Goal: Task Accomplishment & Management: Manage account settings

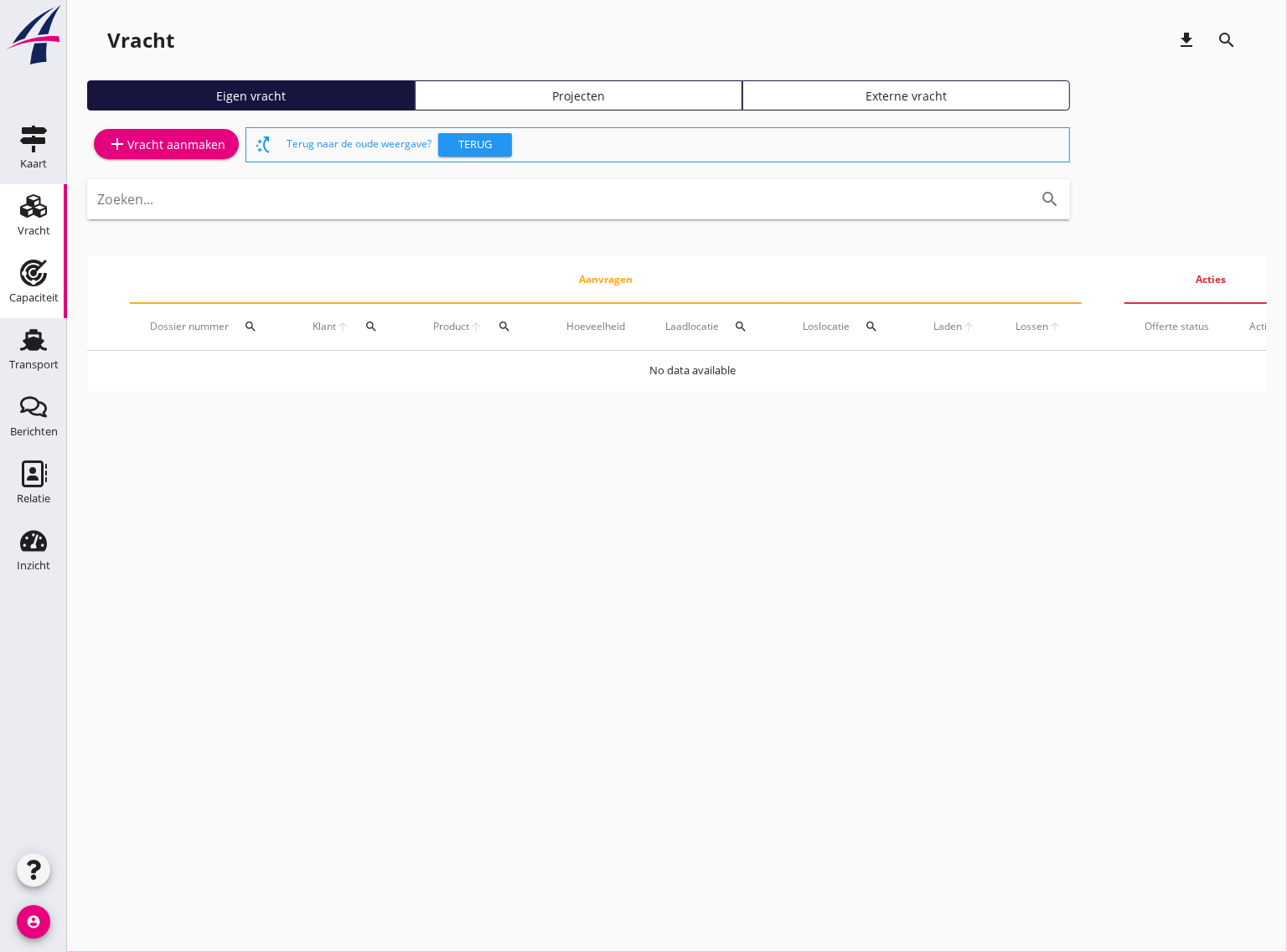
click at [38, 277] on use at bounding box center [33, 273] width 27 height 27
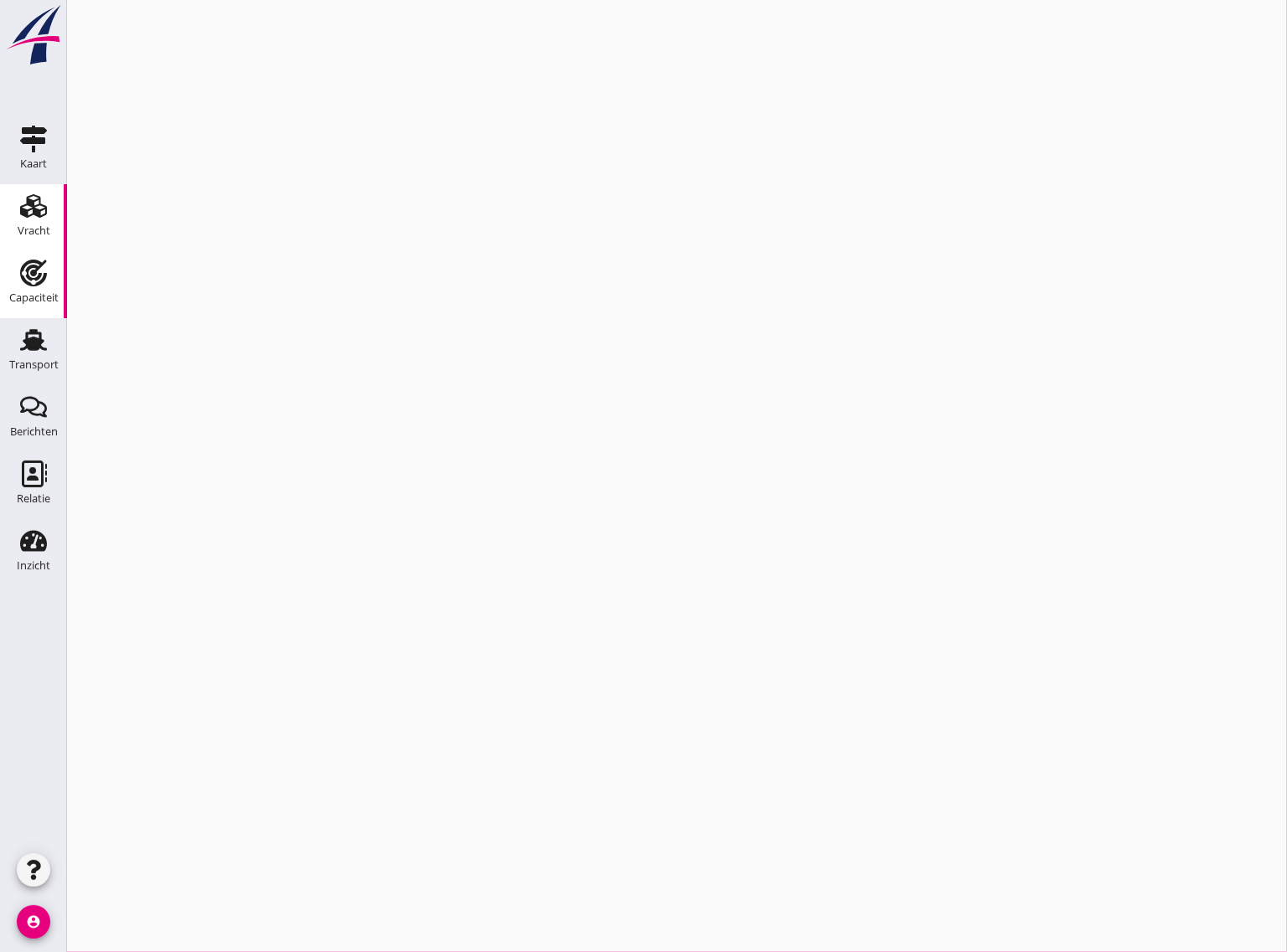
click at [44, 216] on icon "Vracht" at bounding box center [33, 206] width 27 height 27
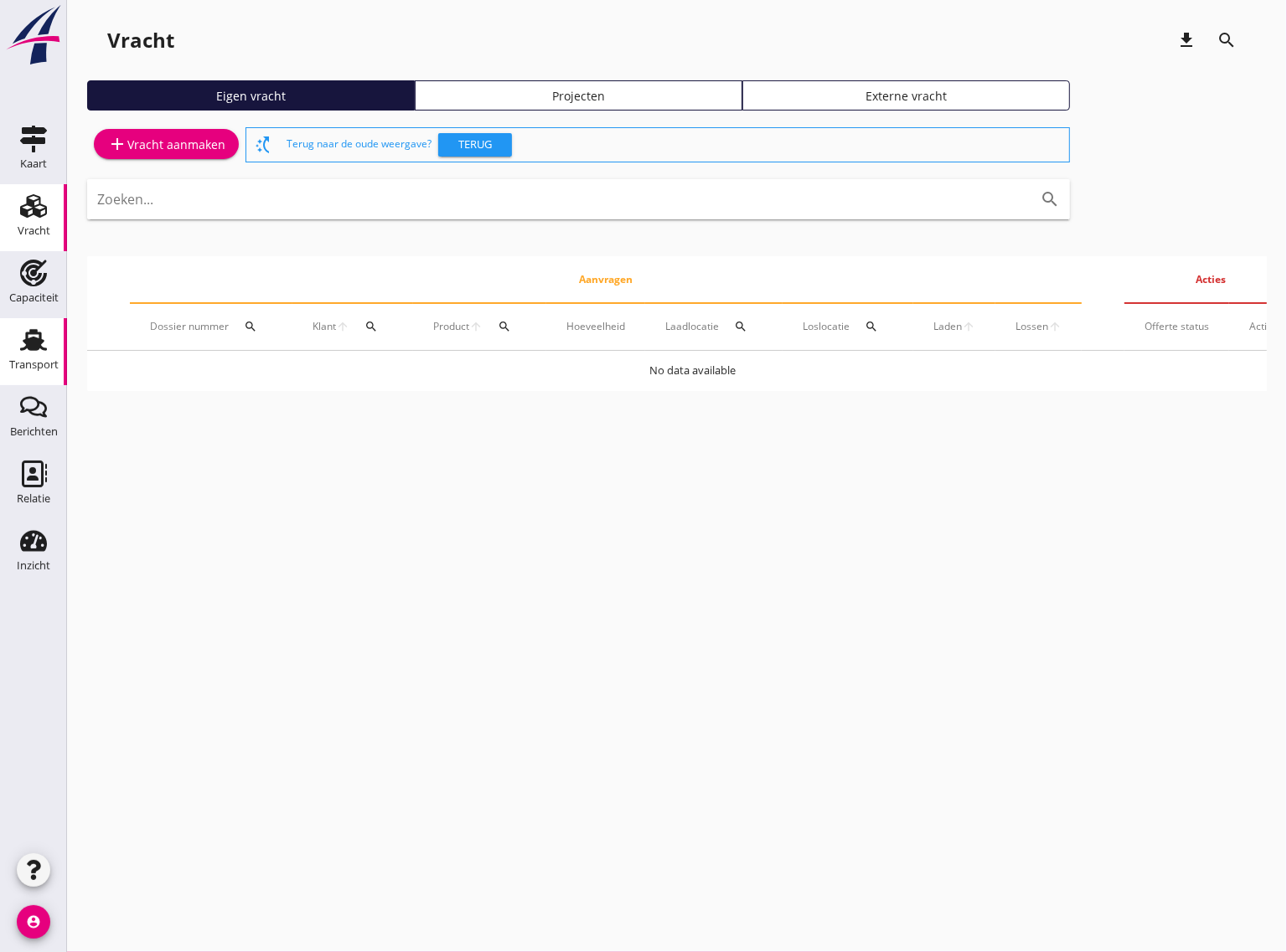
click at [31, 335] on icon "Transport" at bounding box center [33, 340] width 27 height 27
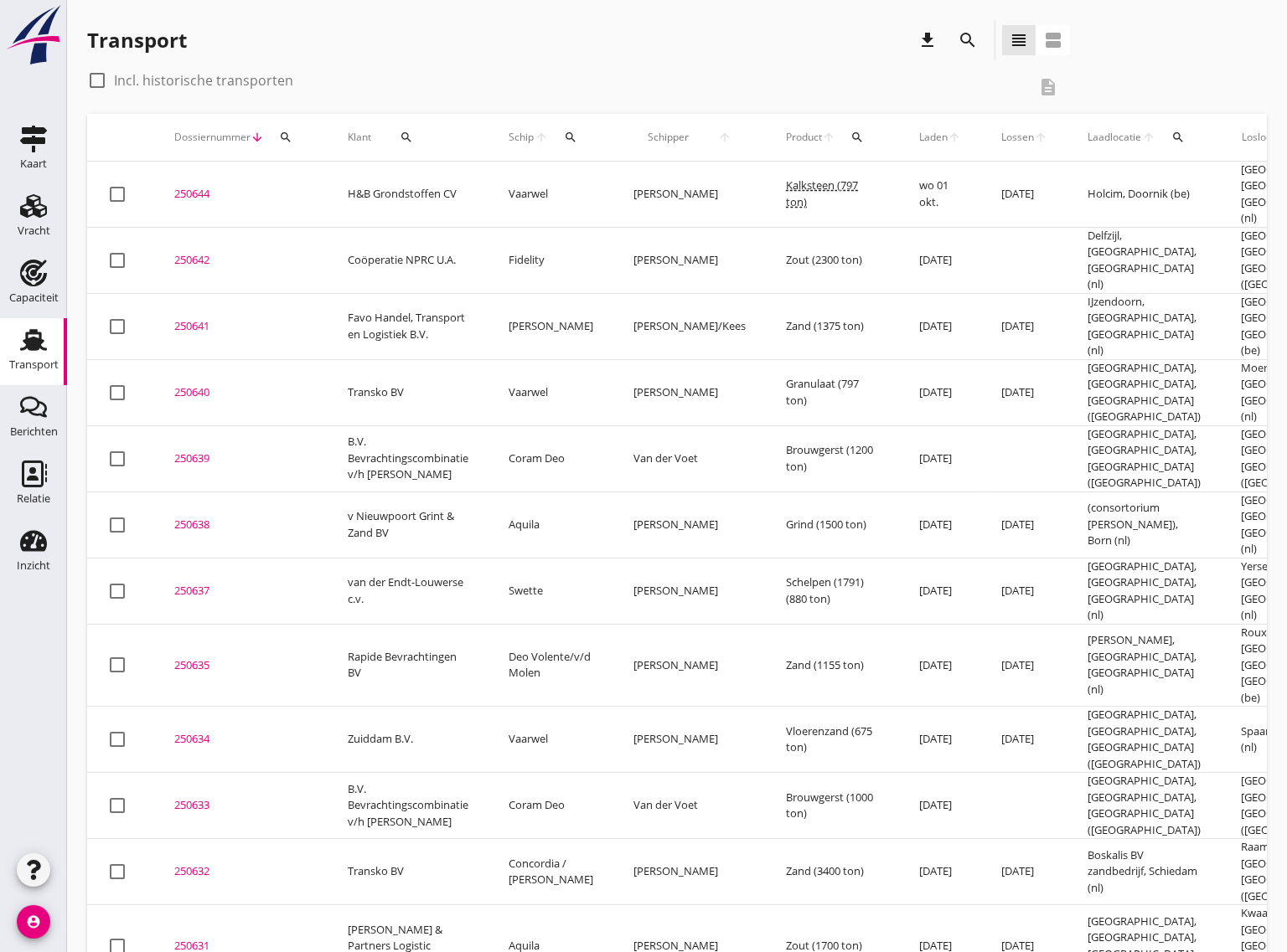
click at [203, 252] on div "250642" at bounding box center [240, 261] width 133 height 17
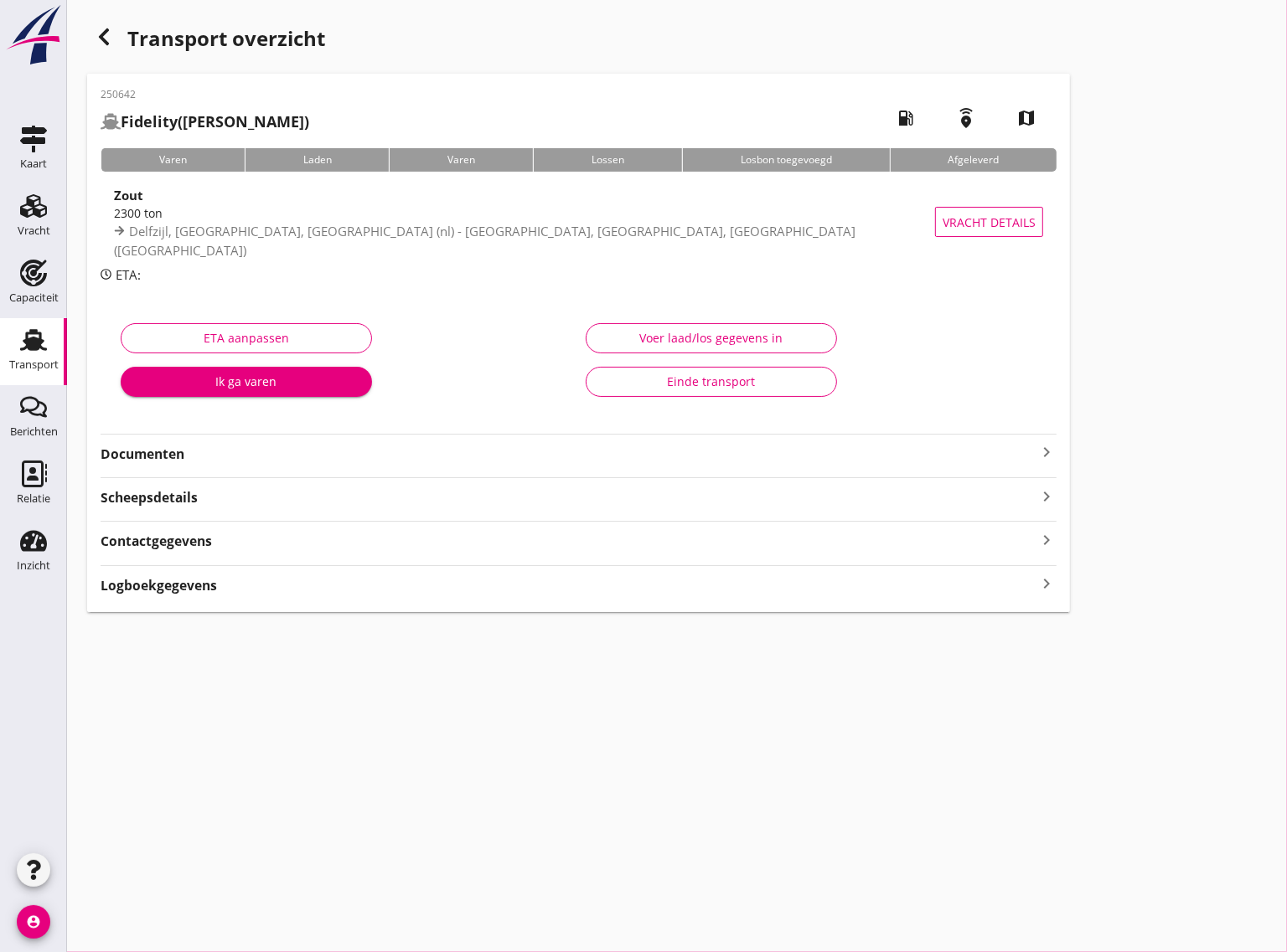
click at [206, 455] on strong "Documenten" at bounding box center [568, 454] width 936 height 19
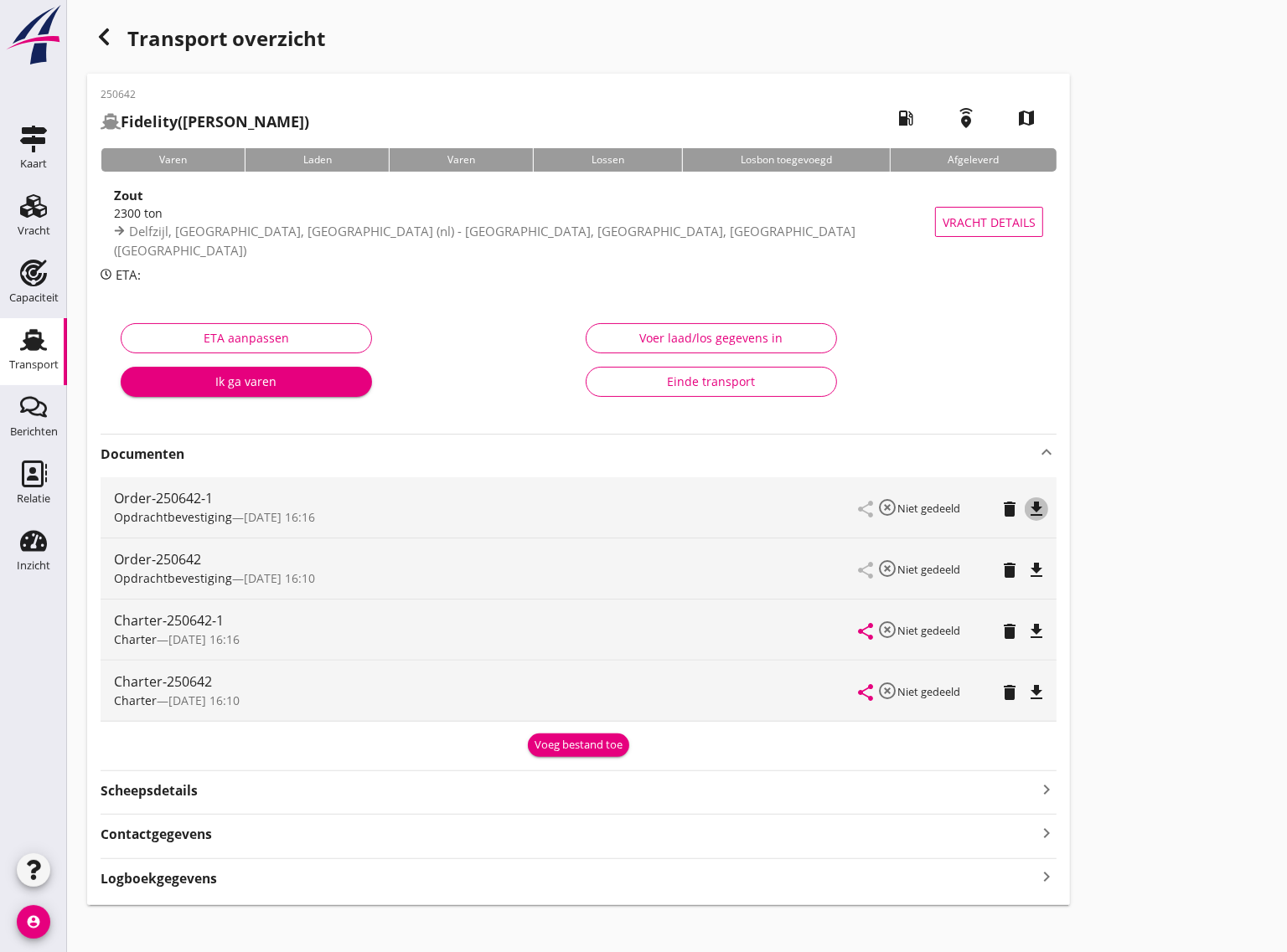
click at [1036, 505] on icon "file_download" at bounding box center [1036, 508] width 20 height 20
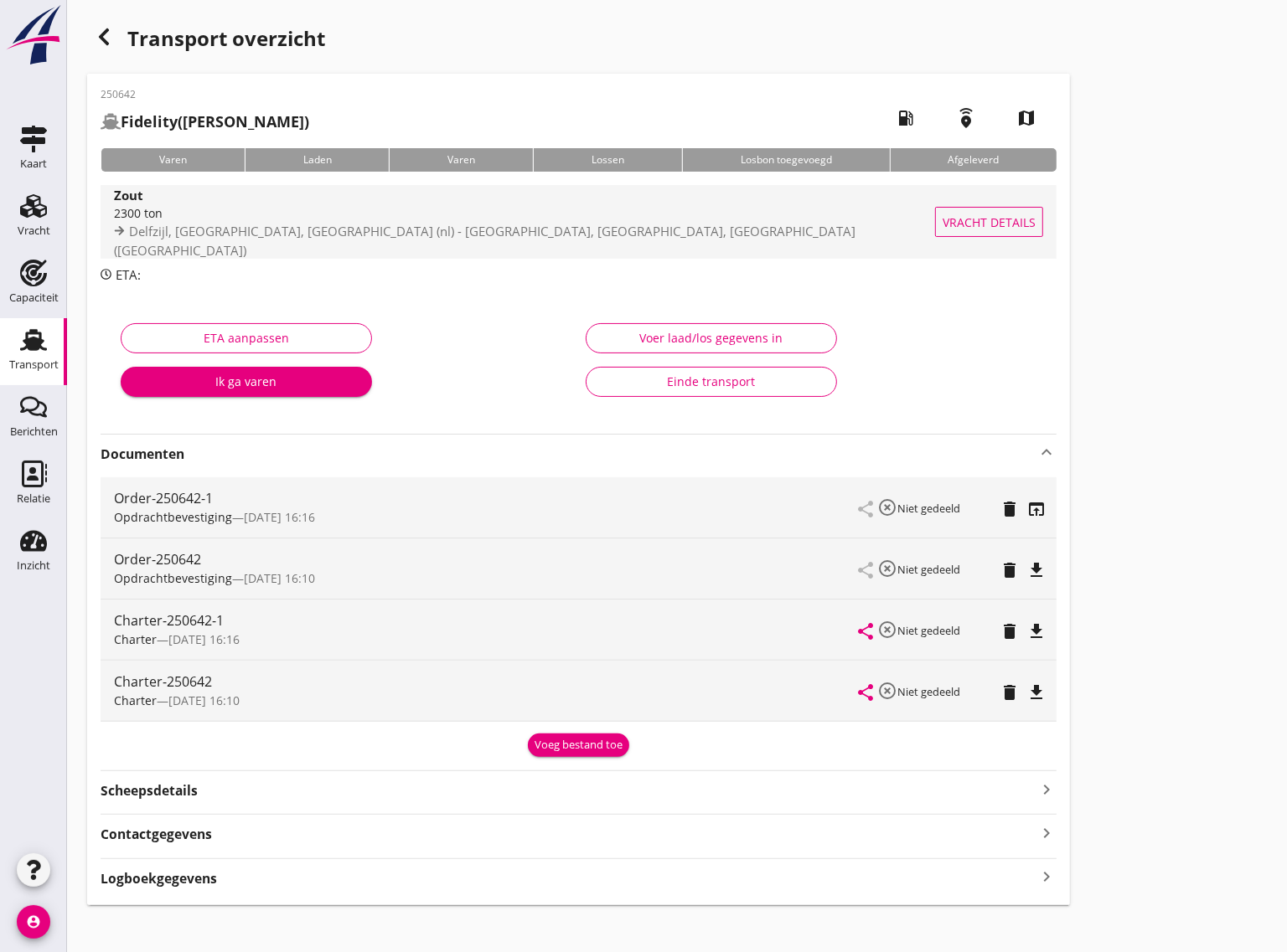
click at [972, 213] on span "Vracht details" at bounding box center [989, 222] width 93 height 17
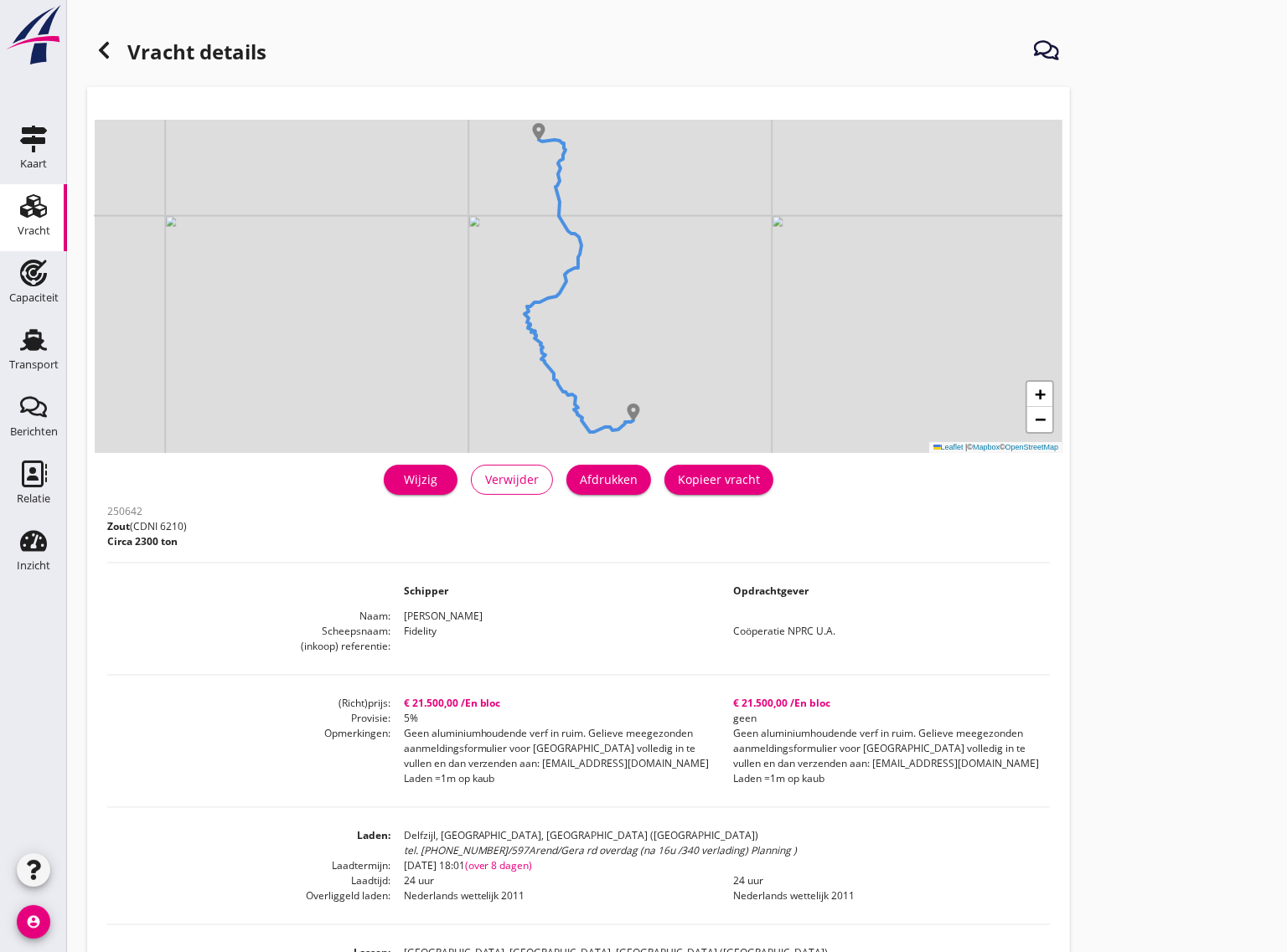
click at [422, 479] on div "Wijzig" at bounding box center [420, 479] width 47 height 17
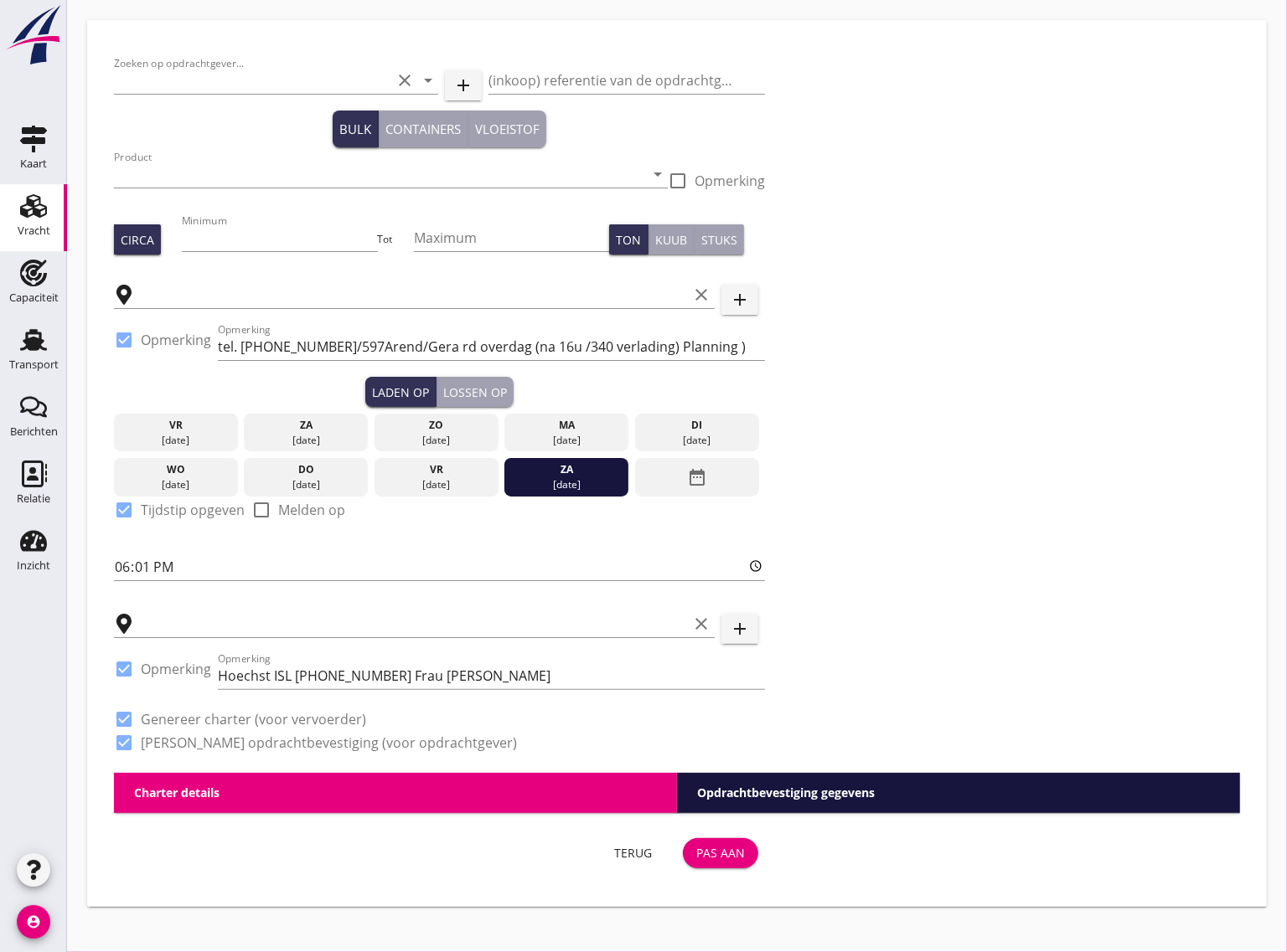
type input "Coöperatie NPRC U.A."
type input "Zout (6210)"
type input "2300"
type input "Delfzijl, [GEOGRAPHIC_DATA], [GEOGRAPHIC_DATA]"
checkbox input "true"
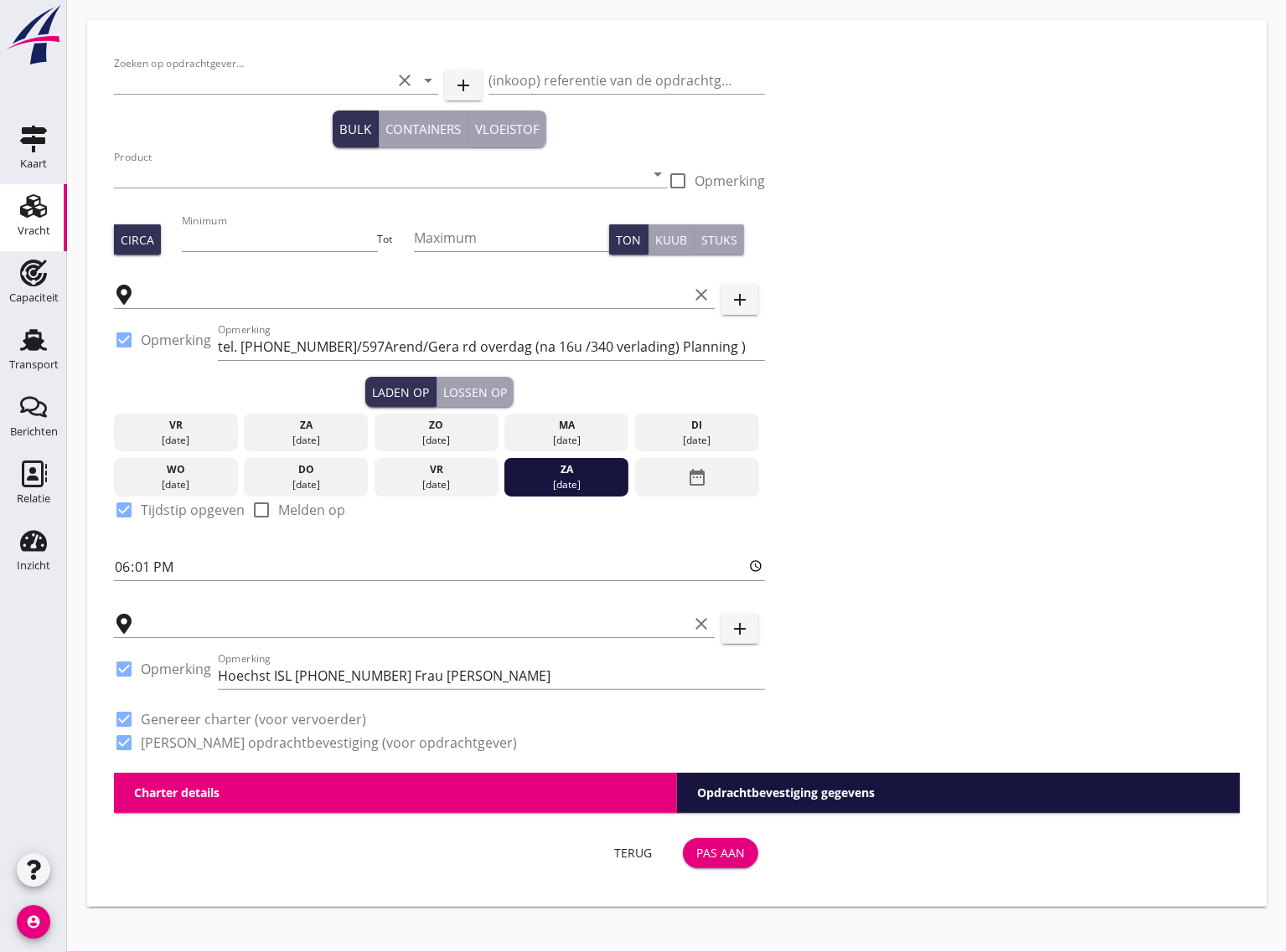
type input "[GEOGRAPHIC_DATA], [GEOGRAPHIC_DATA], [GEOGRAPHIC_DATA]"
checkbox input "true"
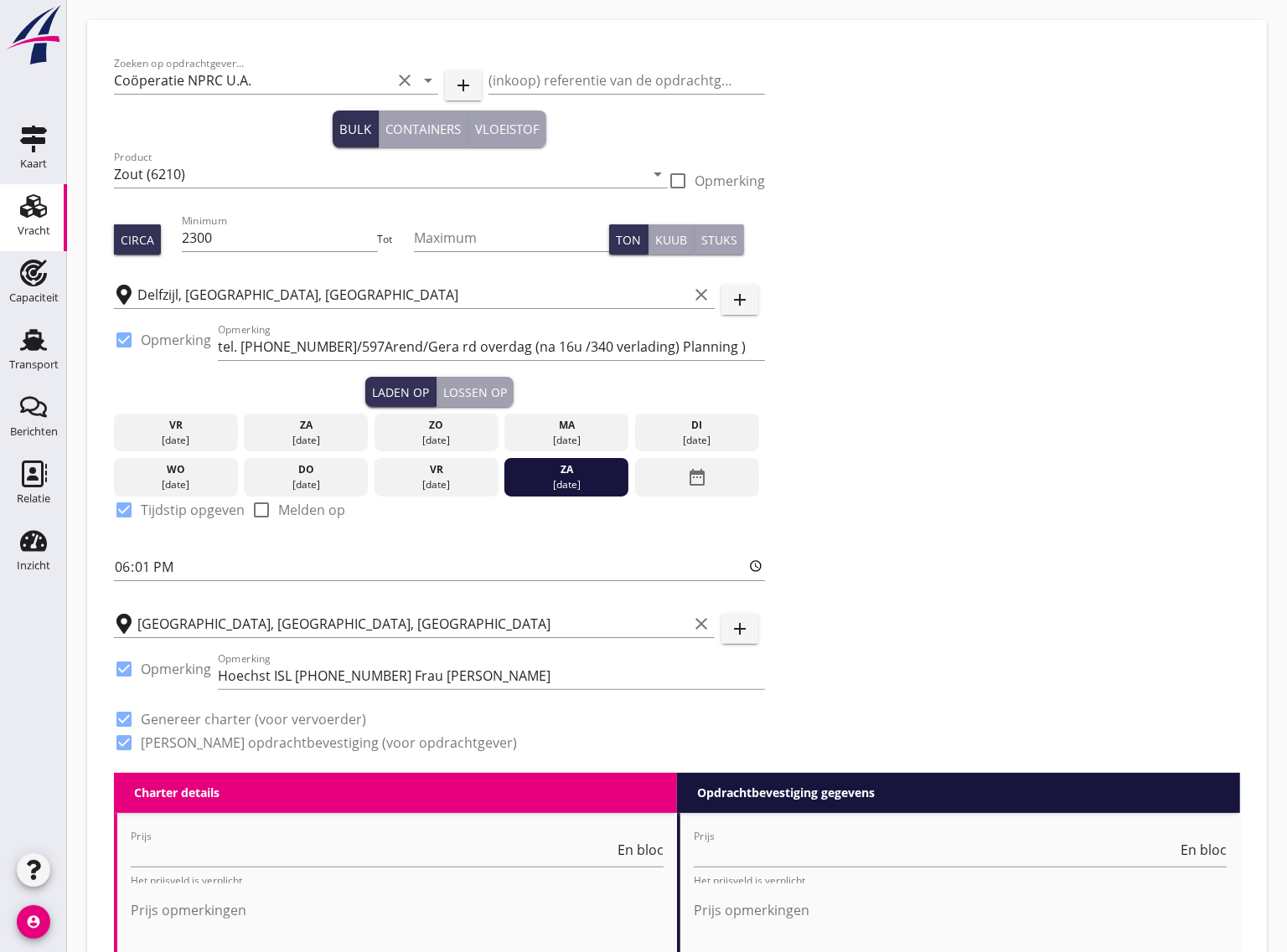
type input "21500"
type textarea "Geen aluminiumhoudende verf in ruim. Gelieve meegezonden aanmeldingsformulier v…"
checkbox input "false"
radio input "false"
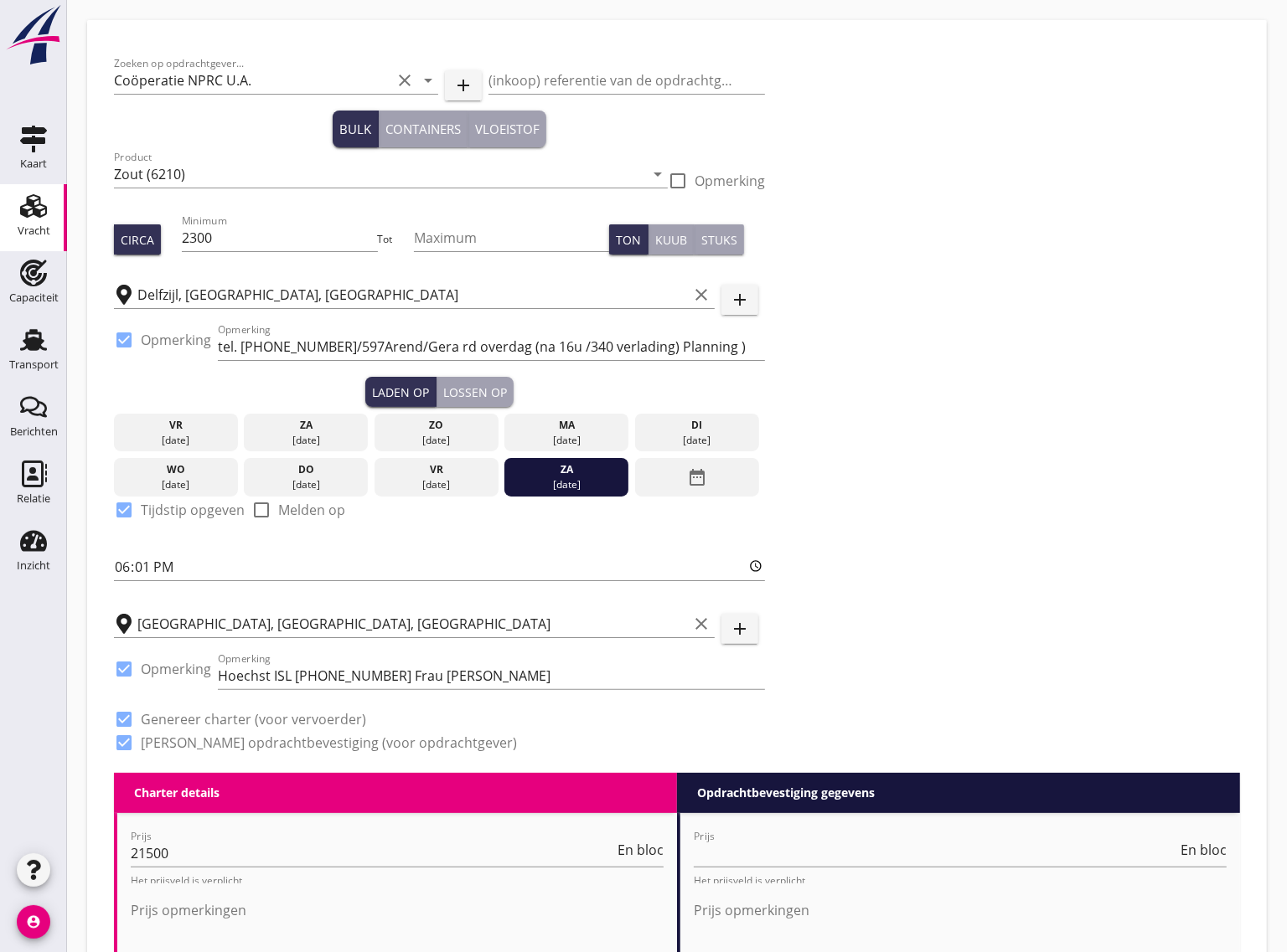
radio input "false"
checkbox input "true"
type input "24"
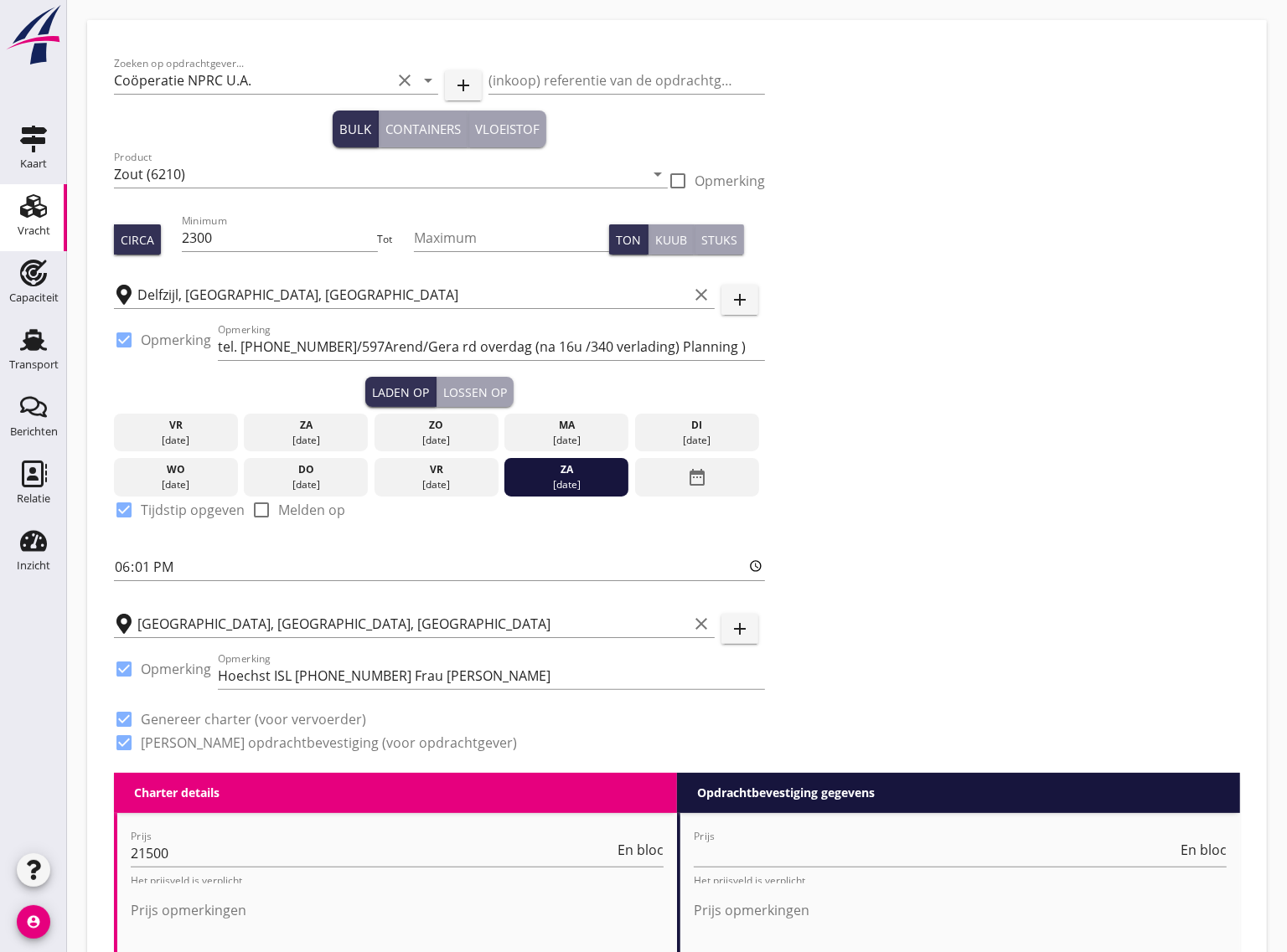
type input "5"
type input "14"
type input "21500"
type textarea "Geen aluminiumhoudende verf in ruim. Gelieve meegezonden aanmeldingsformulier v…"
checkbox input "false"
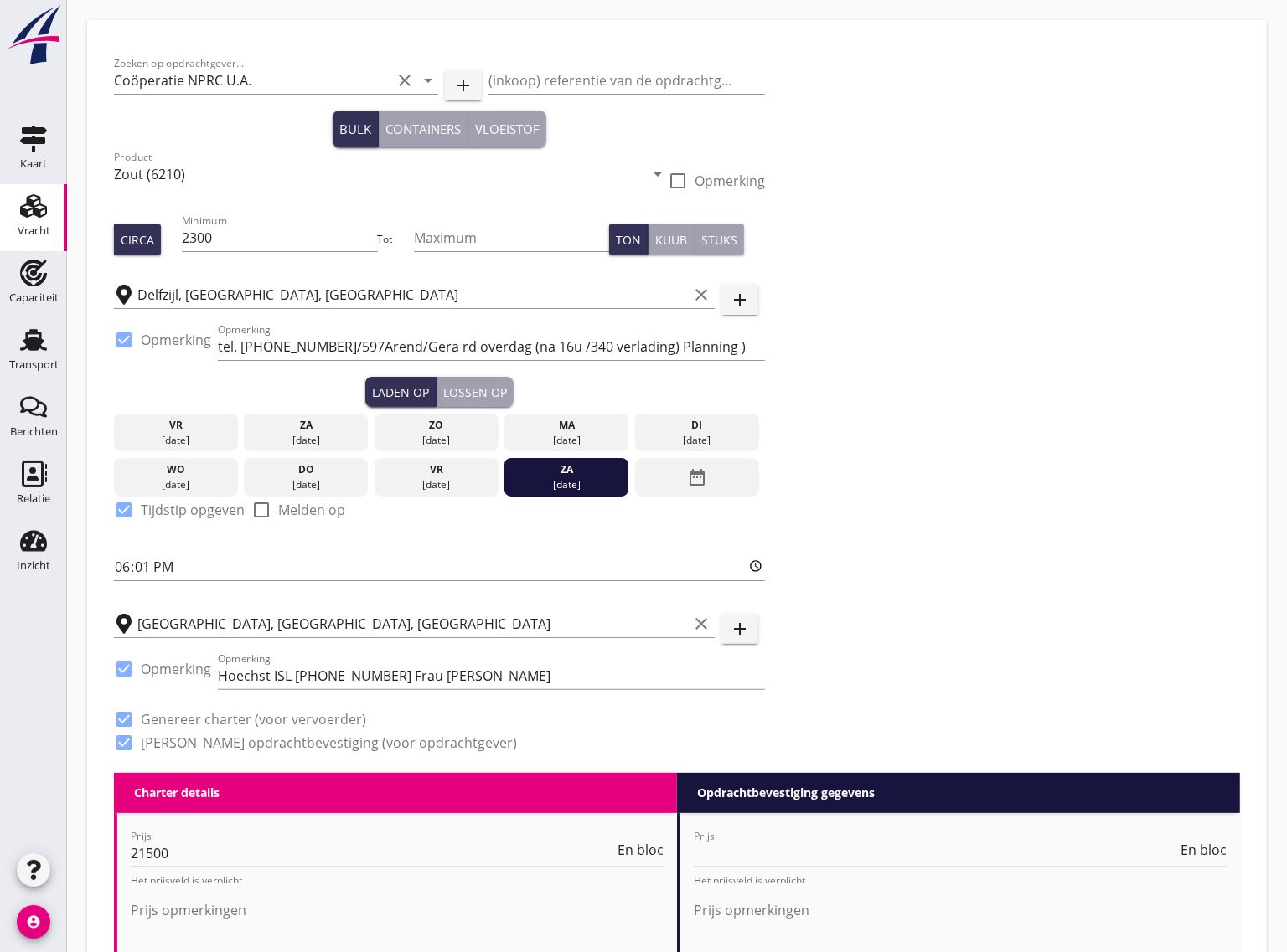
radio input "false"
checkbox input "true"
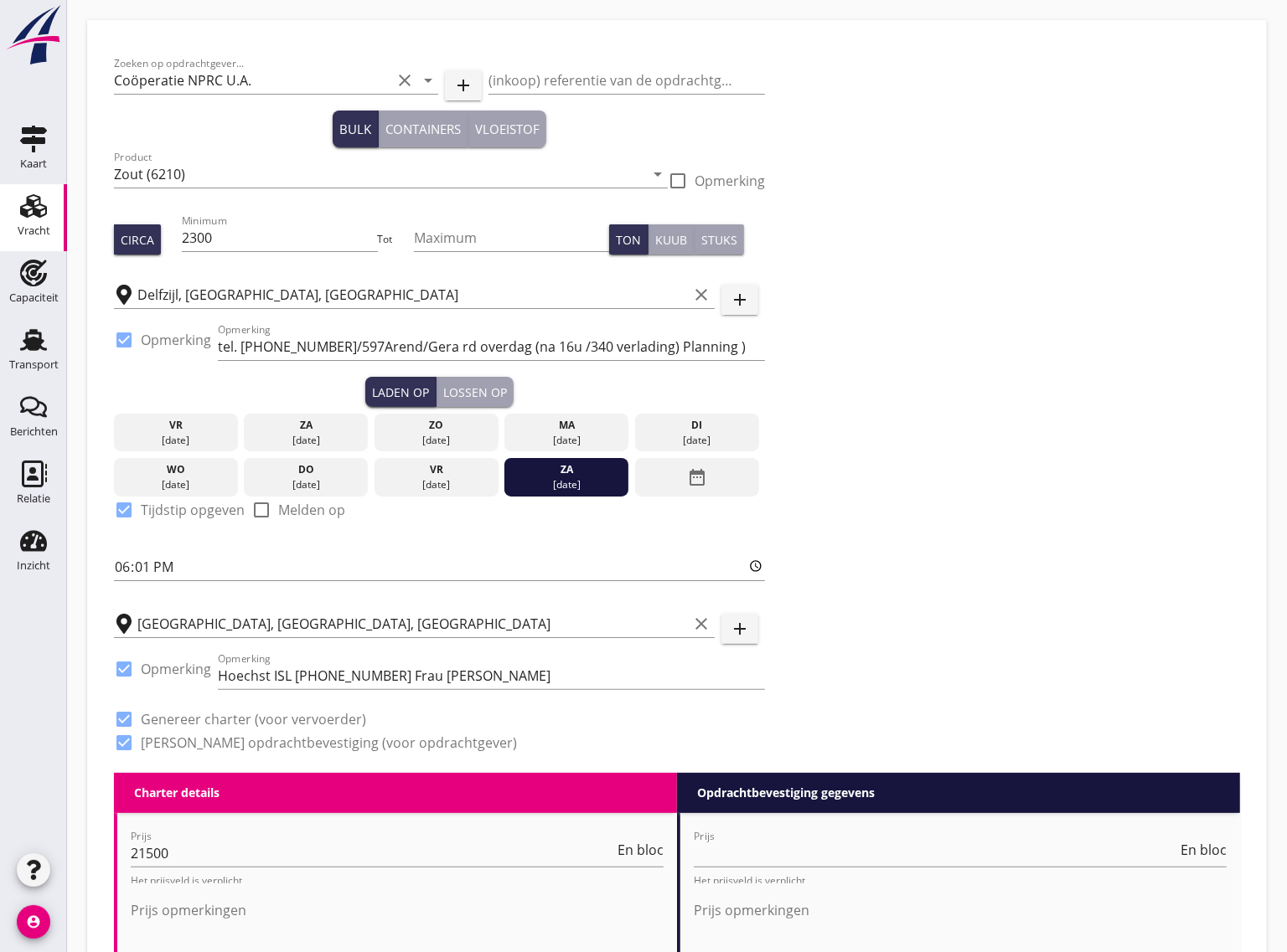
type input "24"
type input "14"
click at [389, 387] on div "Laden op" at bounding box center [401, 392] width 57 height 17
click at [580, 433] on div "[DATE]" at bounding box center [566, 441] width 116 height 15
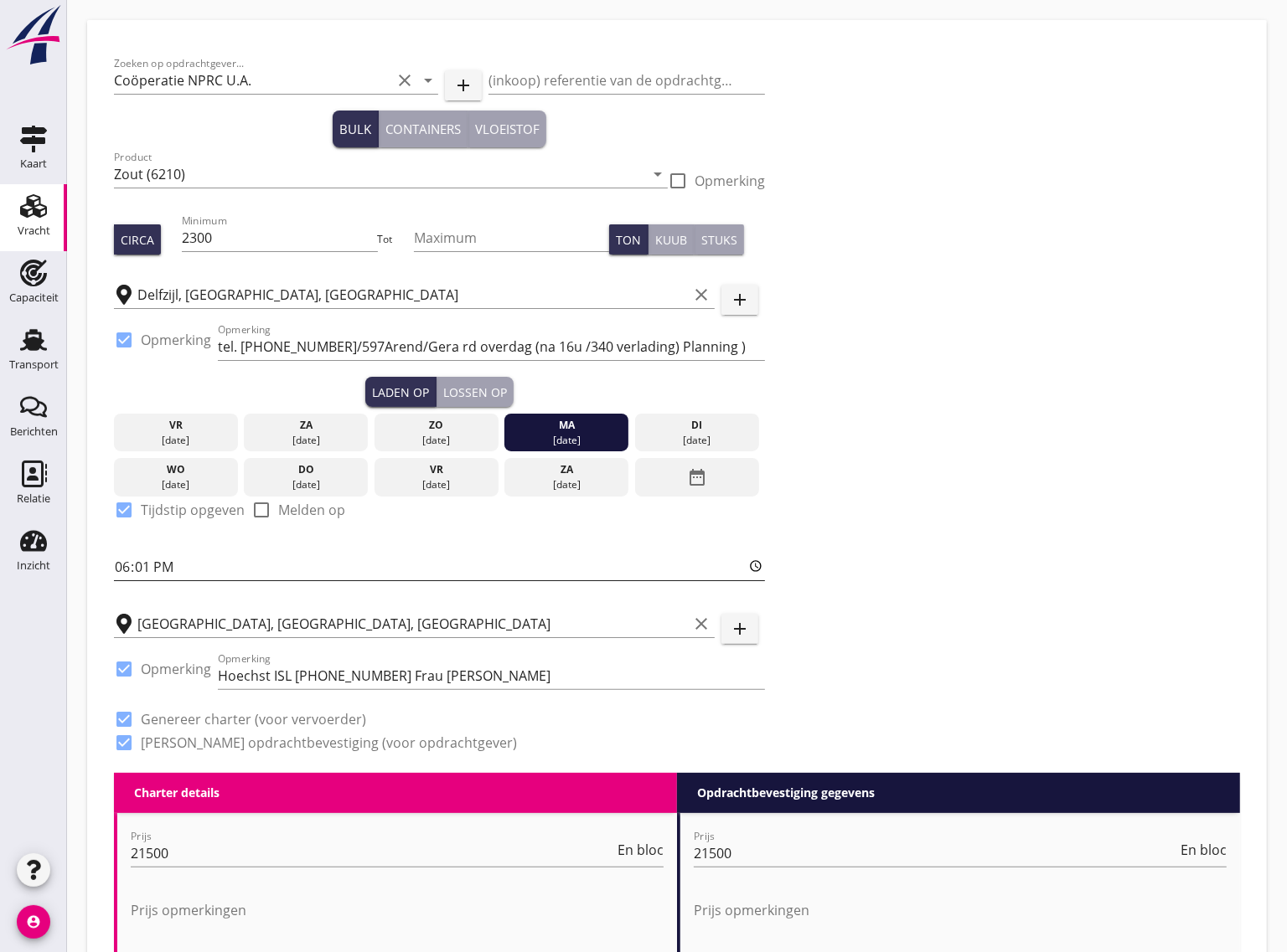
click at [147, 559] on input "18:01" at bounding box center [439, 567] width 651 height 27
click at [471, 385] on div "Lossen op" at bounding box center [475, 392] width 64 height 17
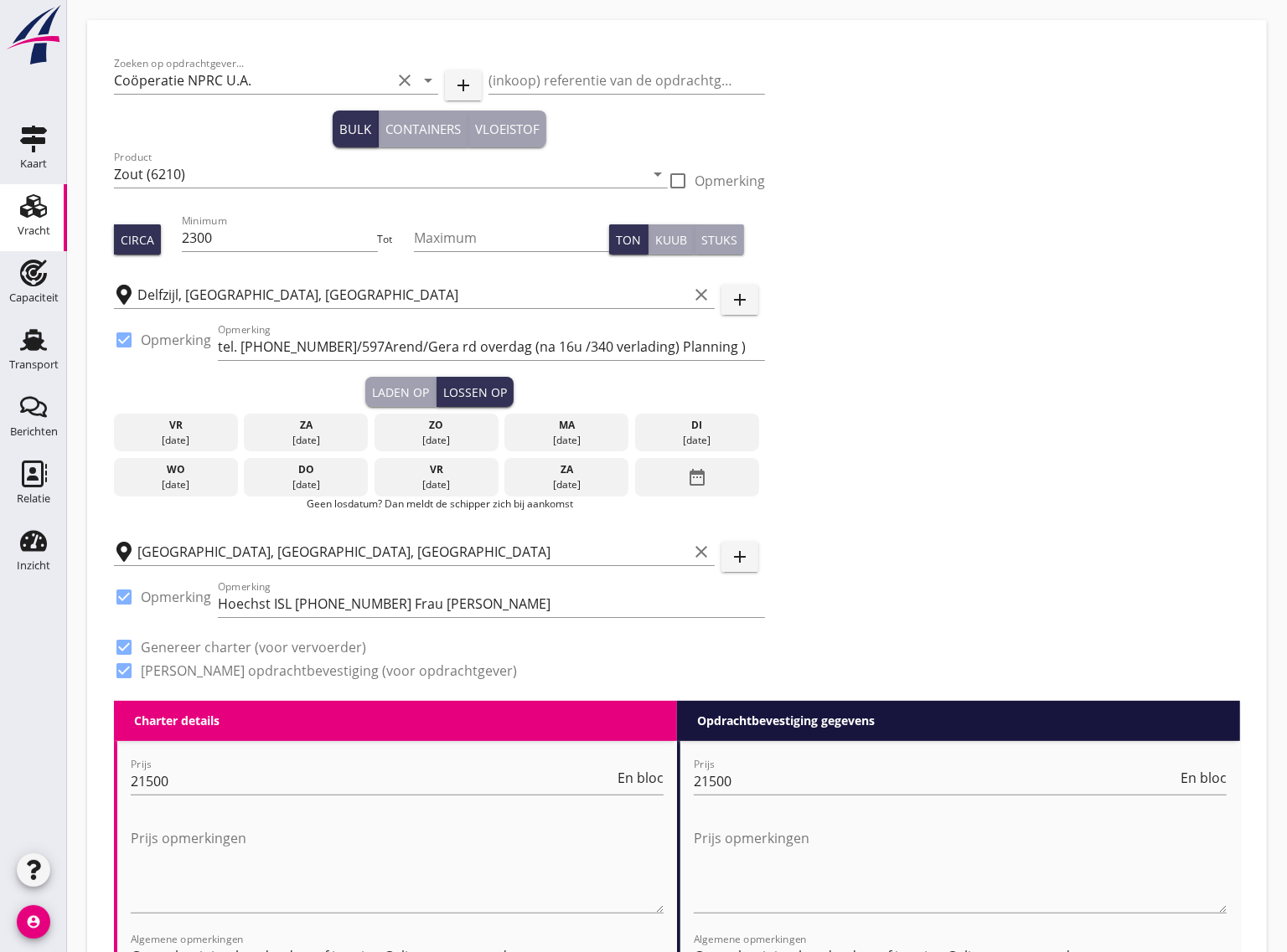
click at [565, 473] on div "za" at bounding box center [566, 470] width 116 height 15
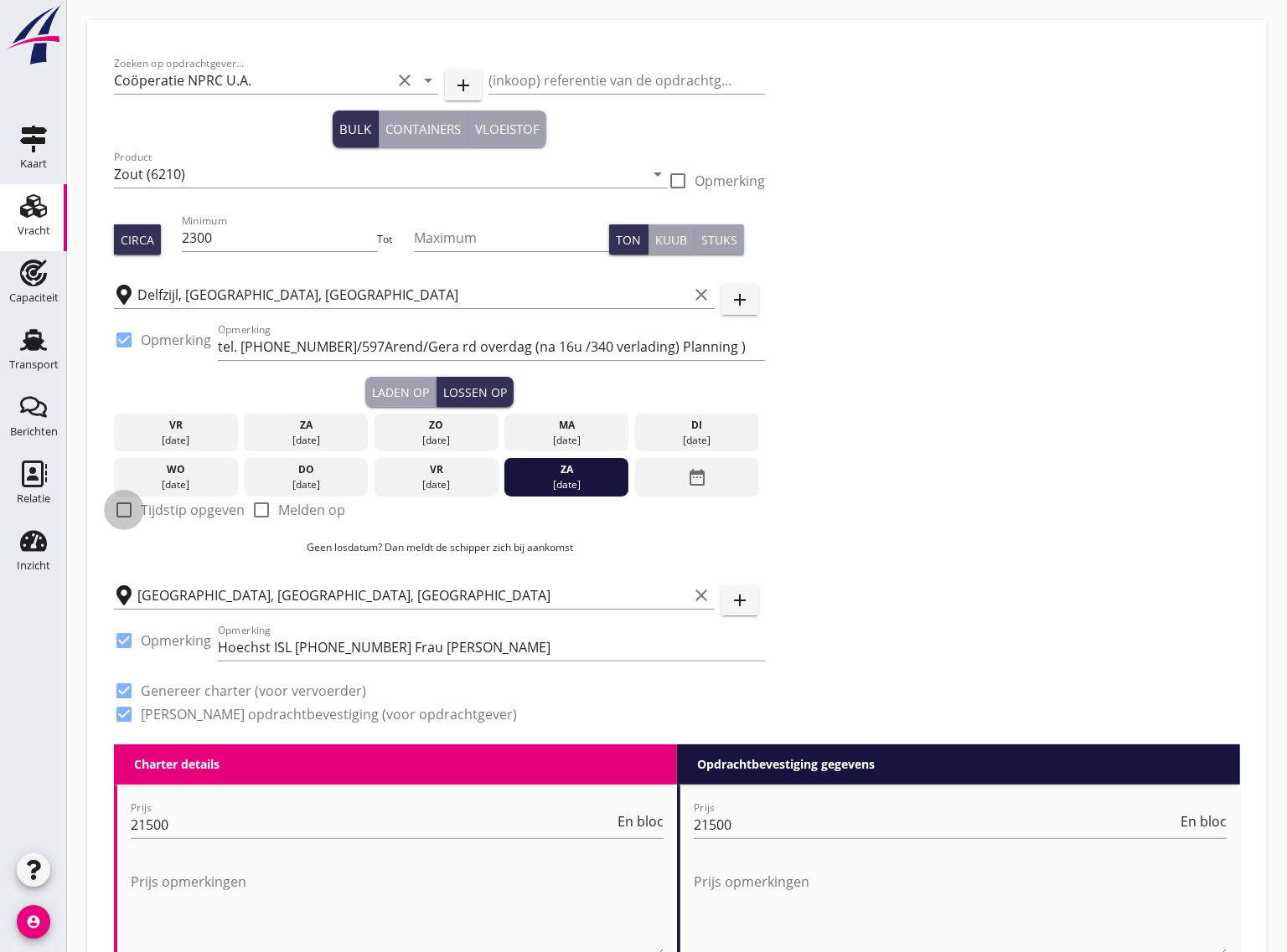
click at [135, 513] on div at bounding box center [124, 510] width 29 height 29
checkbox input "true"
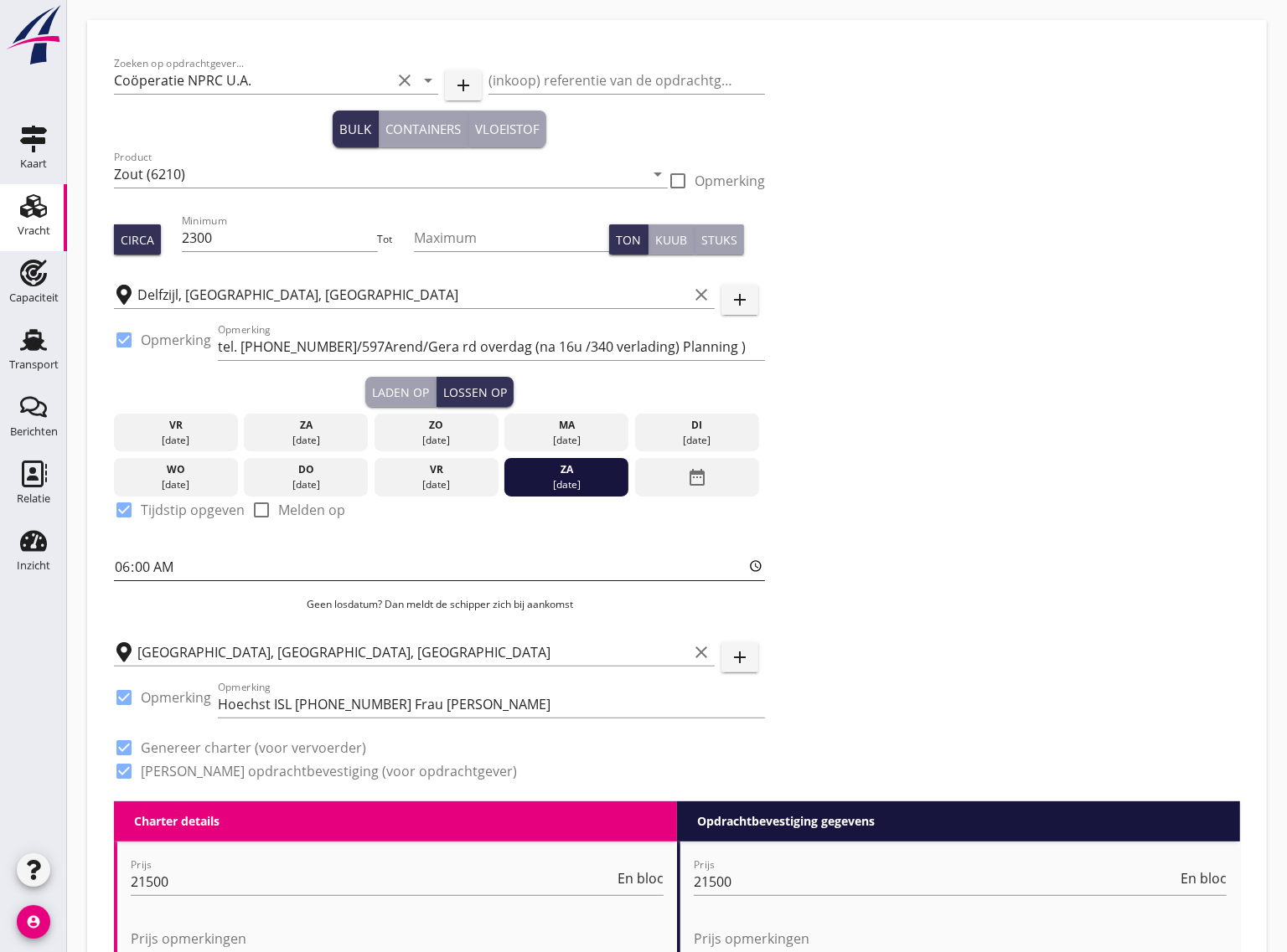
click at [146, 572] on input "06:00" at bounding box center [439, 567] width 651 height 27
click at [389, 378] on button "Laden op" at bounding box center [401, 392] width 71 height 31
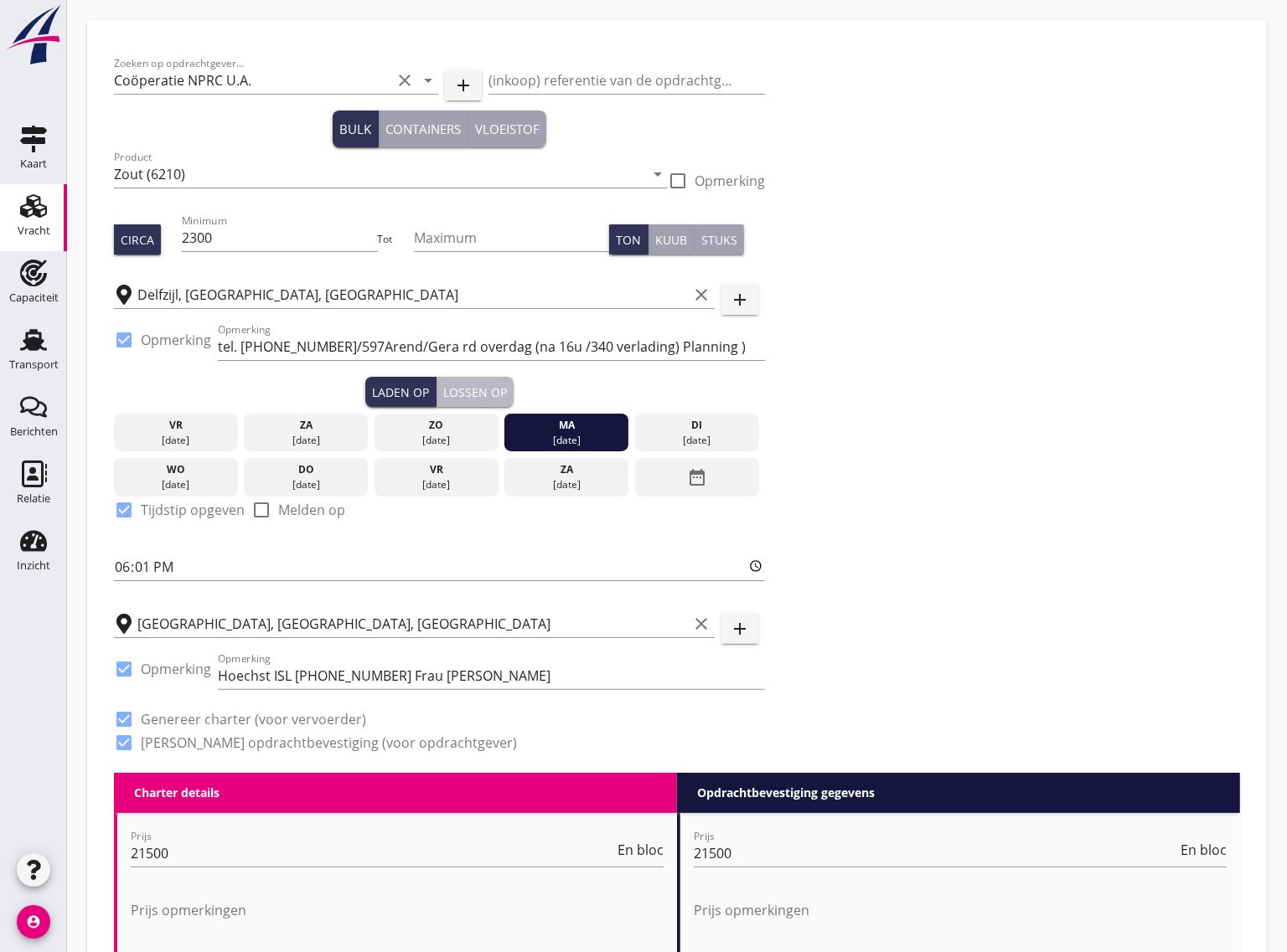
click at [483, 387] on div "Lossen op" at bounding box center [475, 392] width 64 height 17
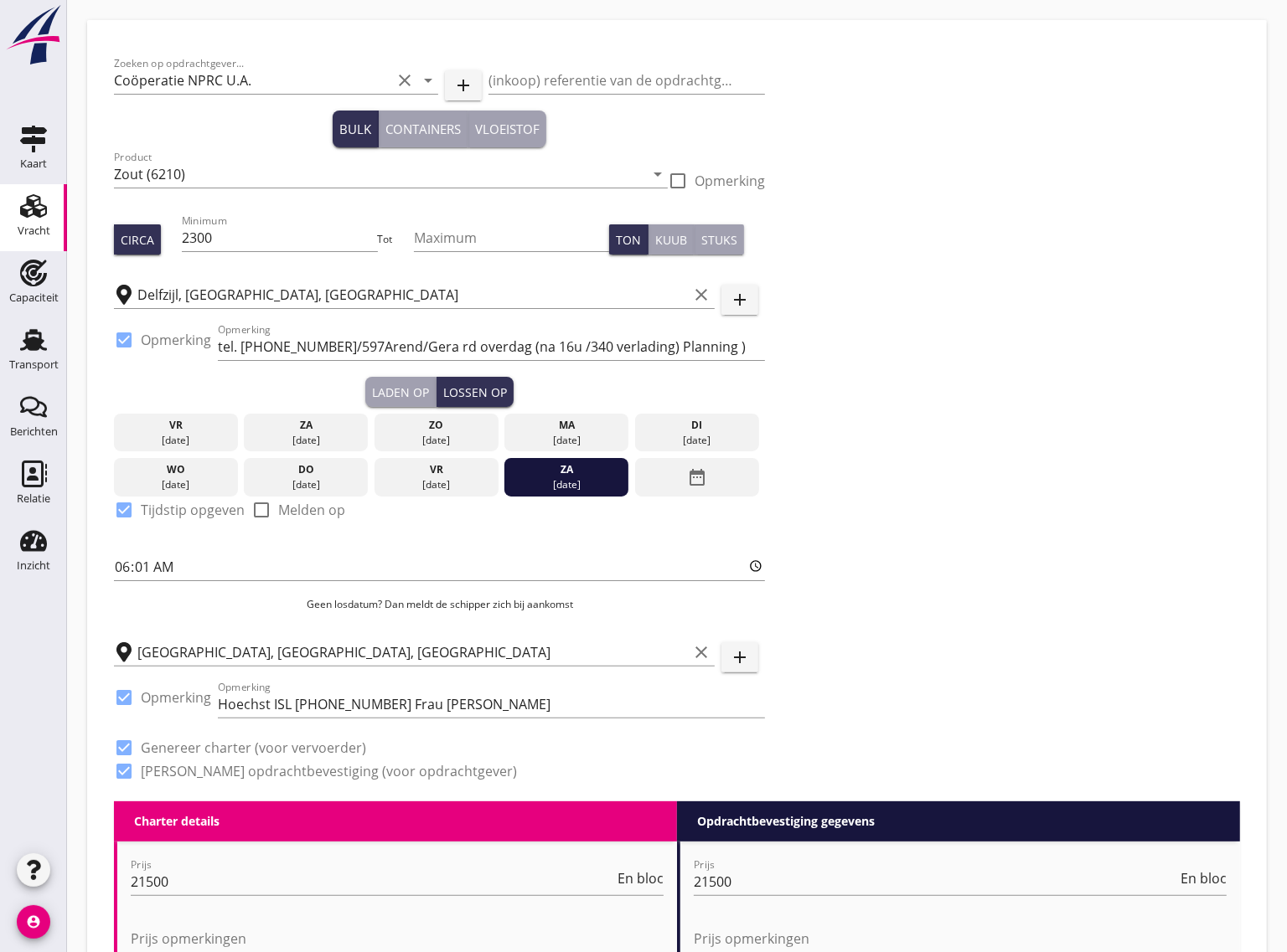
click at [401, 381] on button "Laden op" at bounding box center [401, 392] width 71 height 31
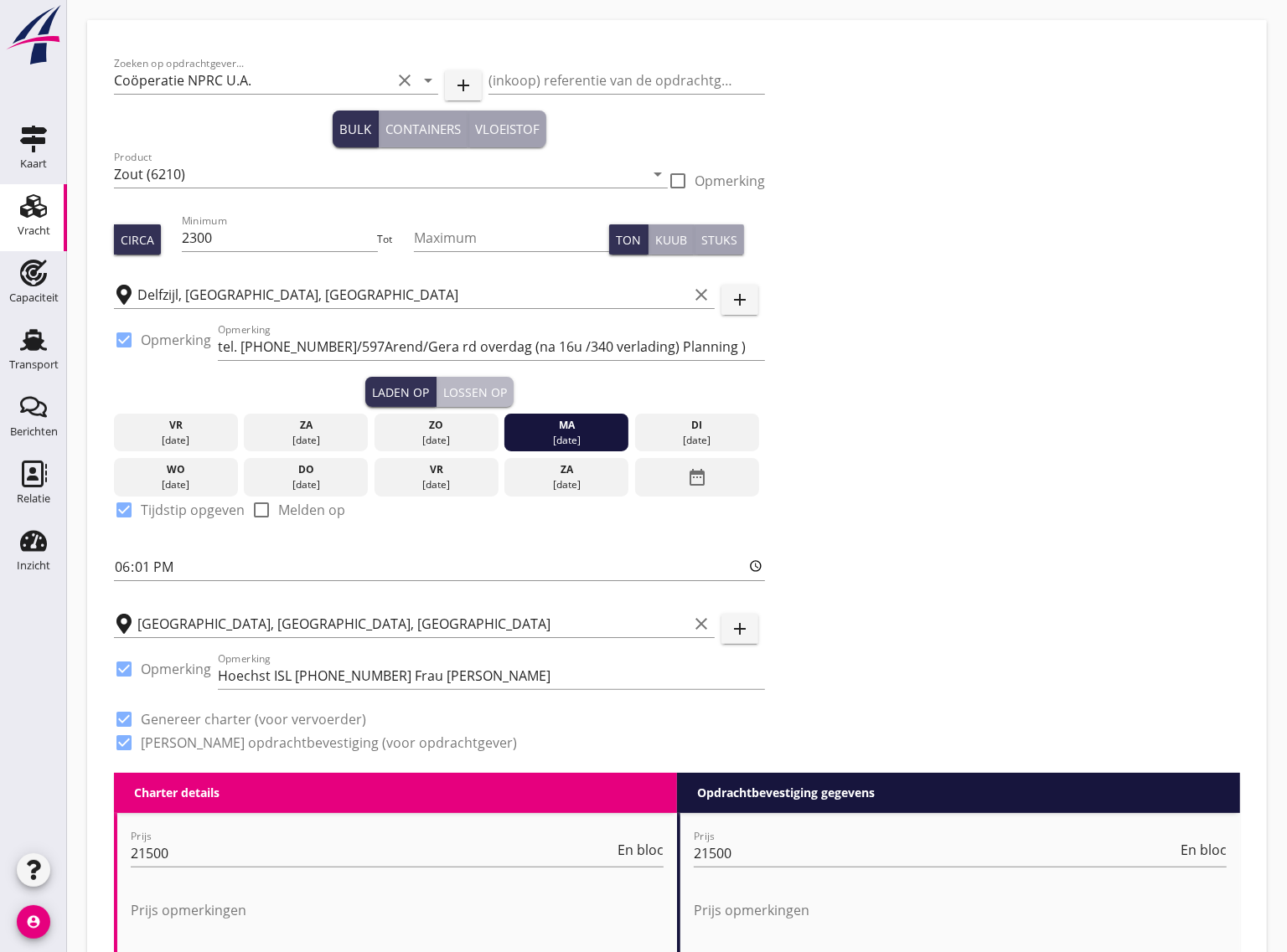
click at [457, 394] on div "Lossen op" at bounding box center [475, 392] width 64 height 17
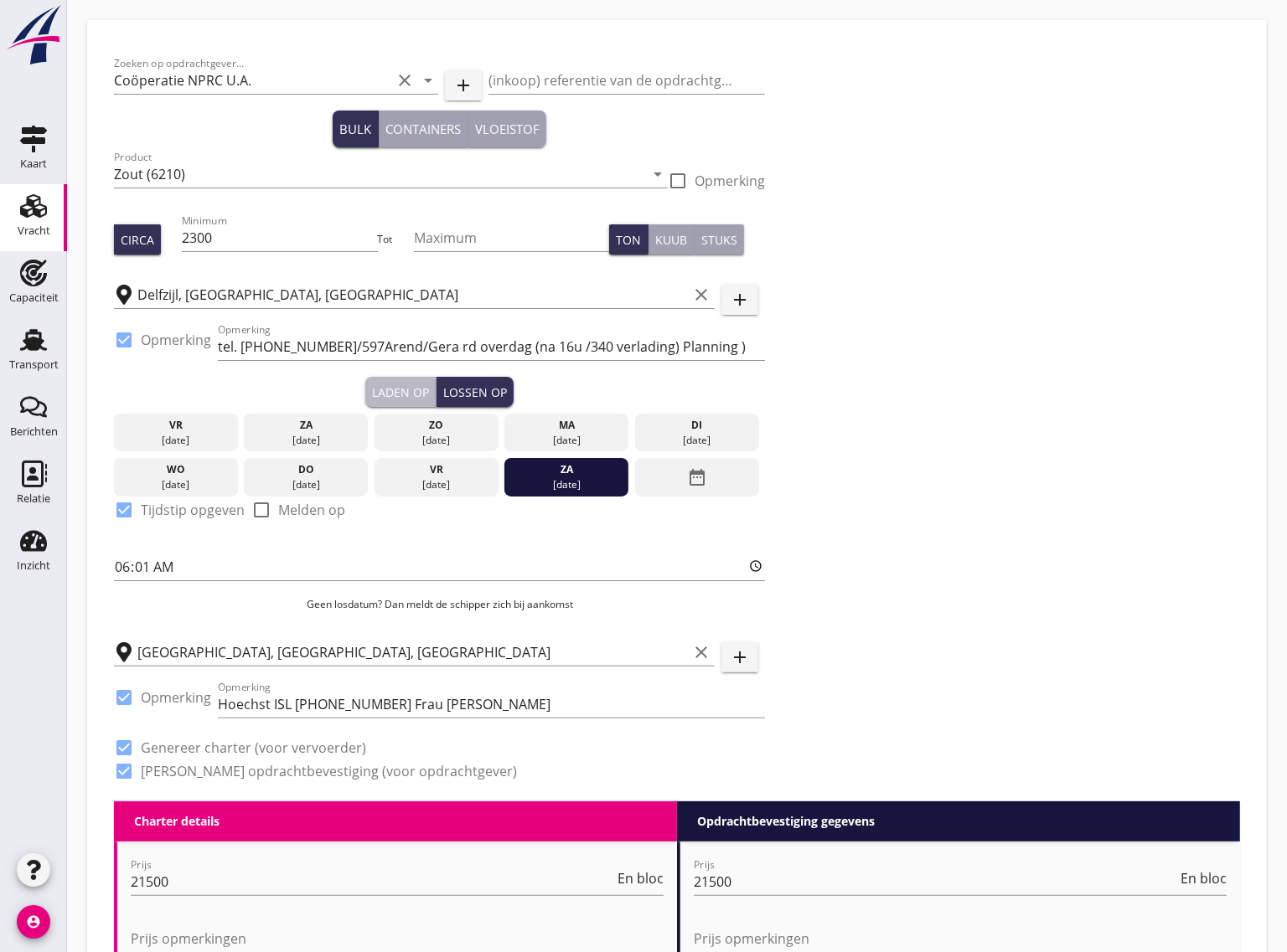
click at [386, 385] on div "Laden op" at bounding box center [401, 392] width 57 height 17
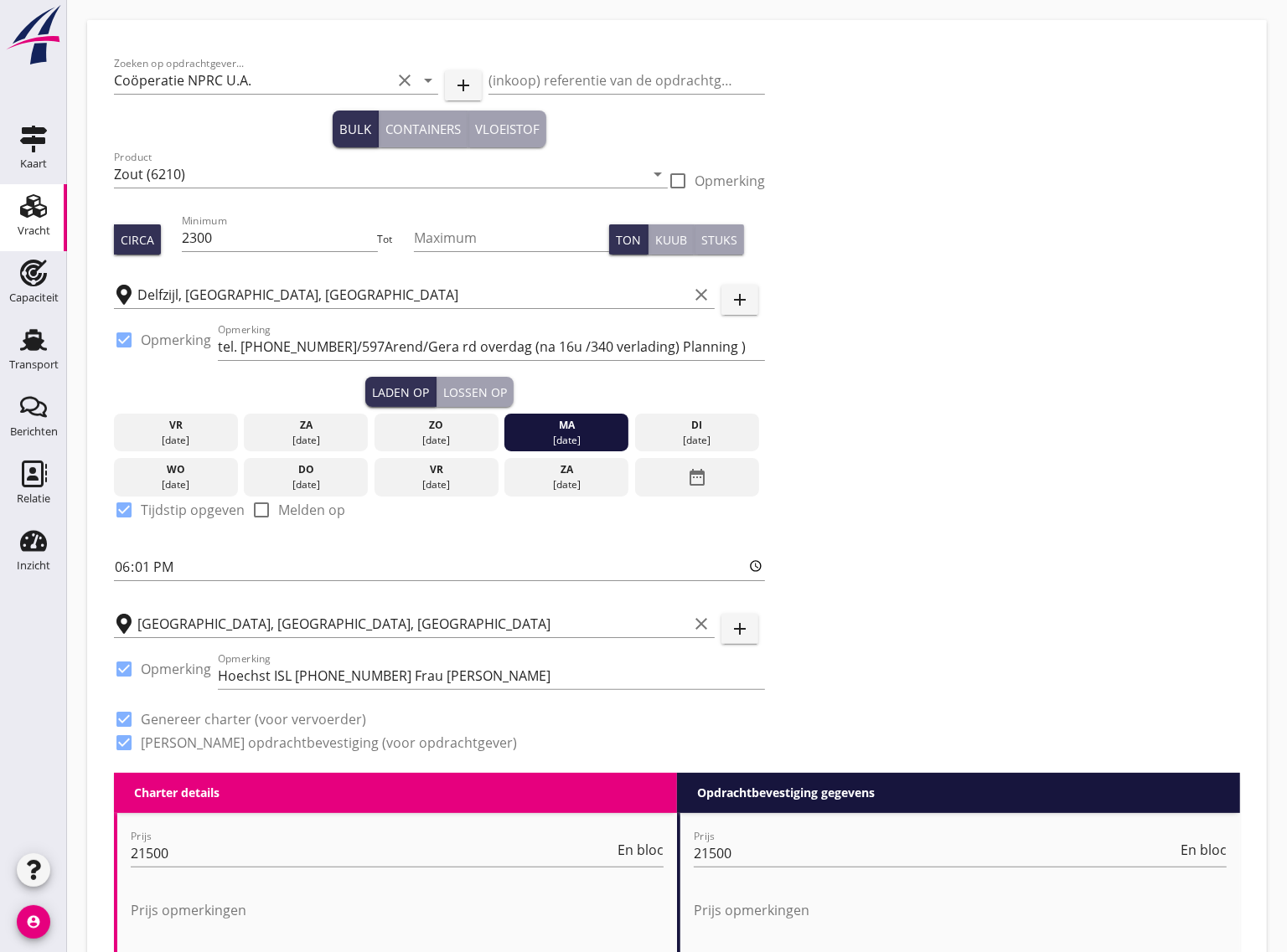
click at [487, 387] on div "Lossen op" at bounding box center [475, 392] width 64 height 17
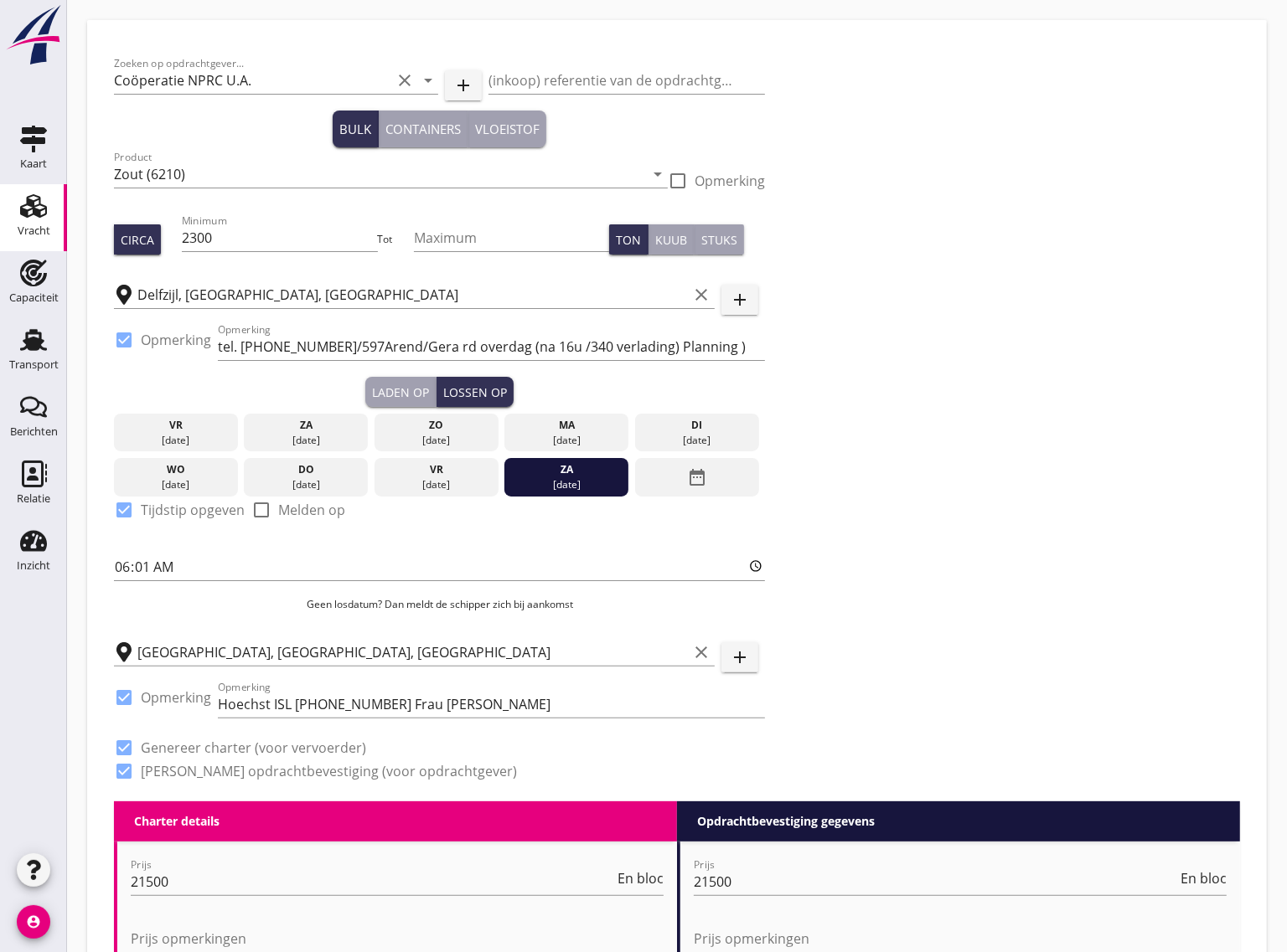
click at [419, 389] on div "Laden op" at bounding box center [401, 392] width 57 height 17
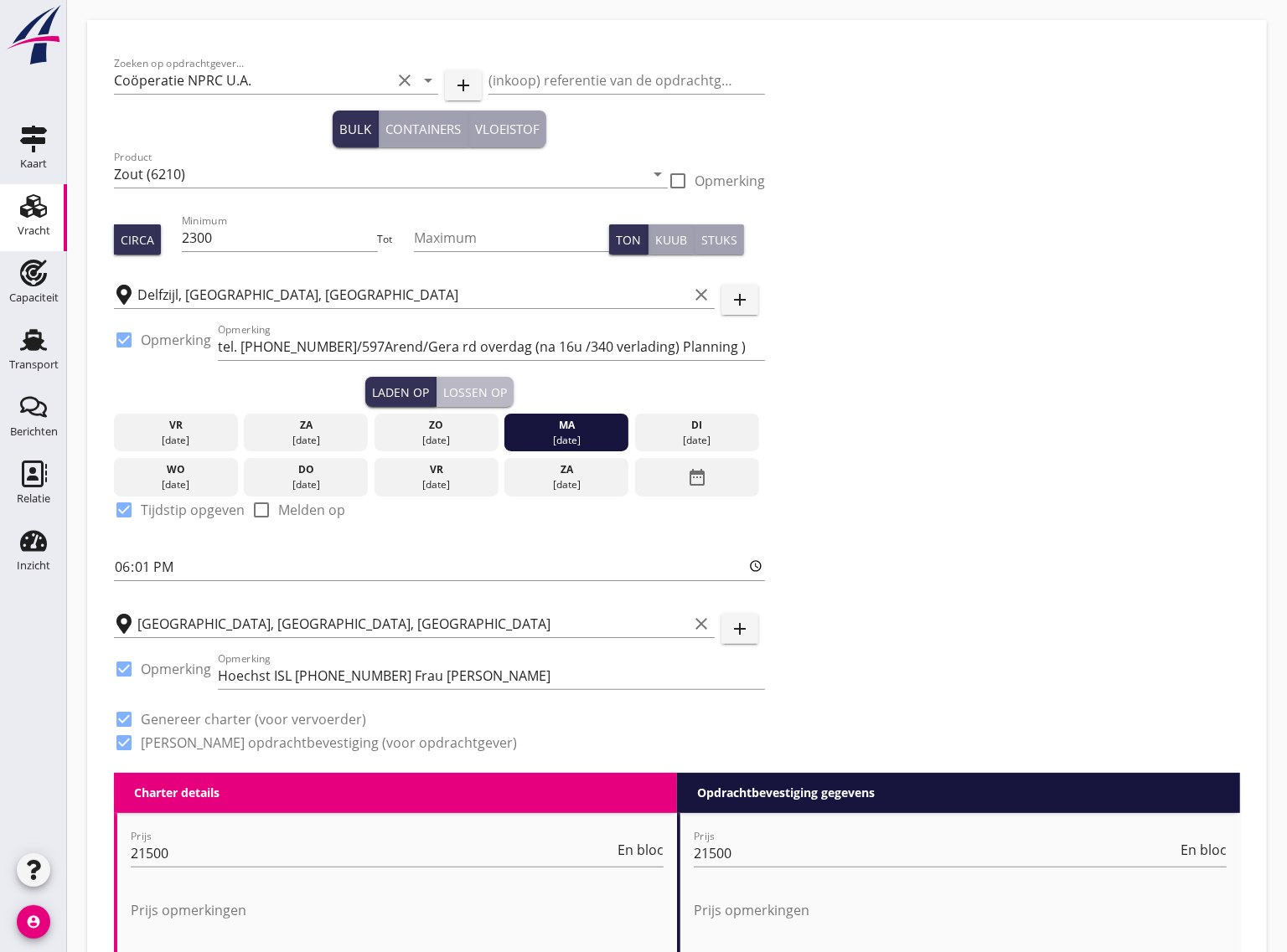
click at [470, 387] on div "Lossen op" at bounding box center [475, 392] width 64 height 17
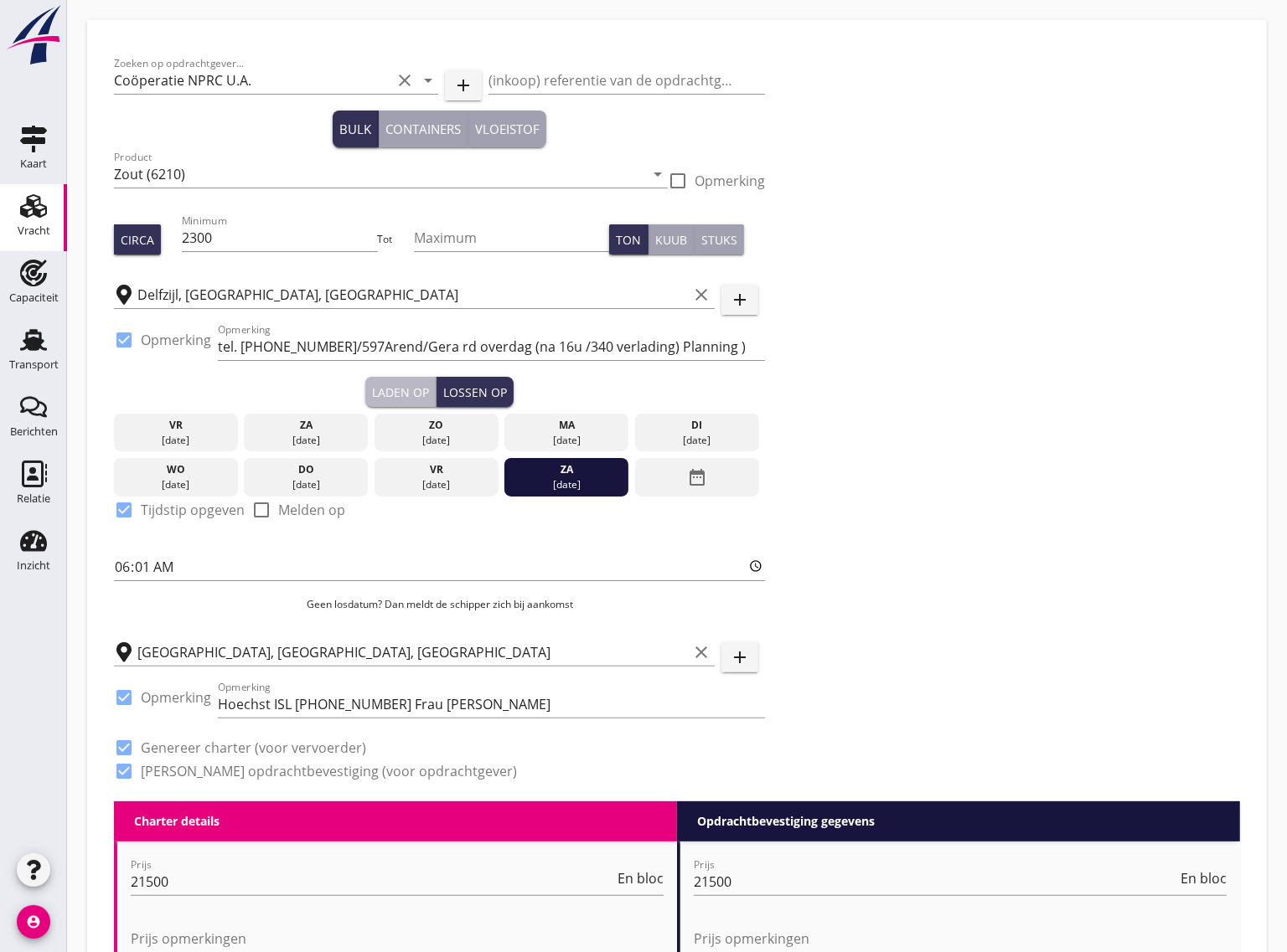
click at [409, 387] on div "Laden op" at bounding box center [401, 392] width 57 height 17
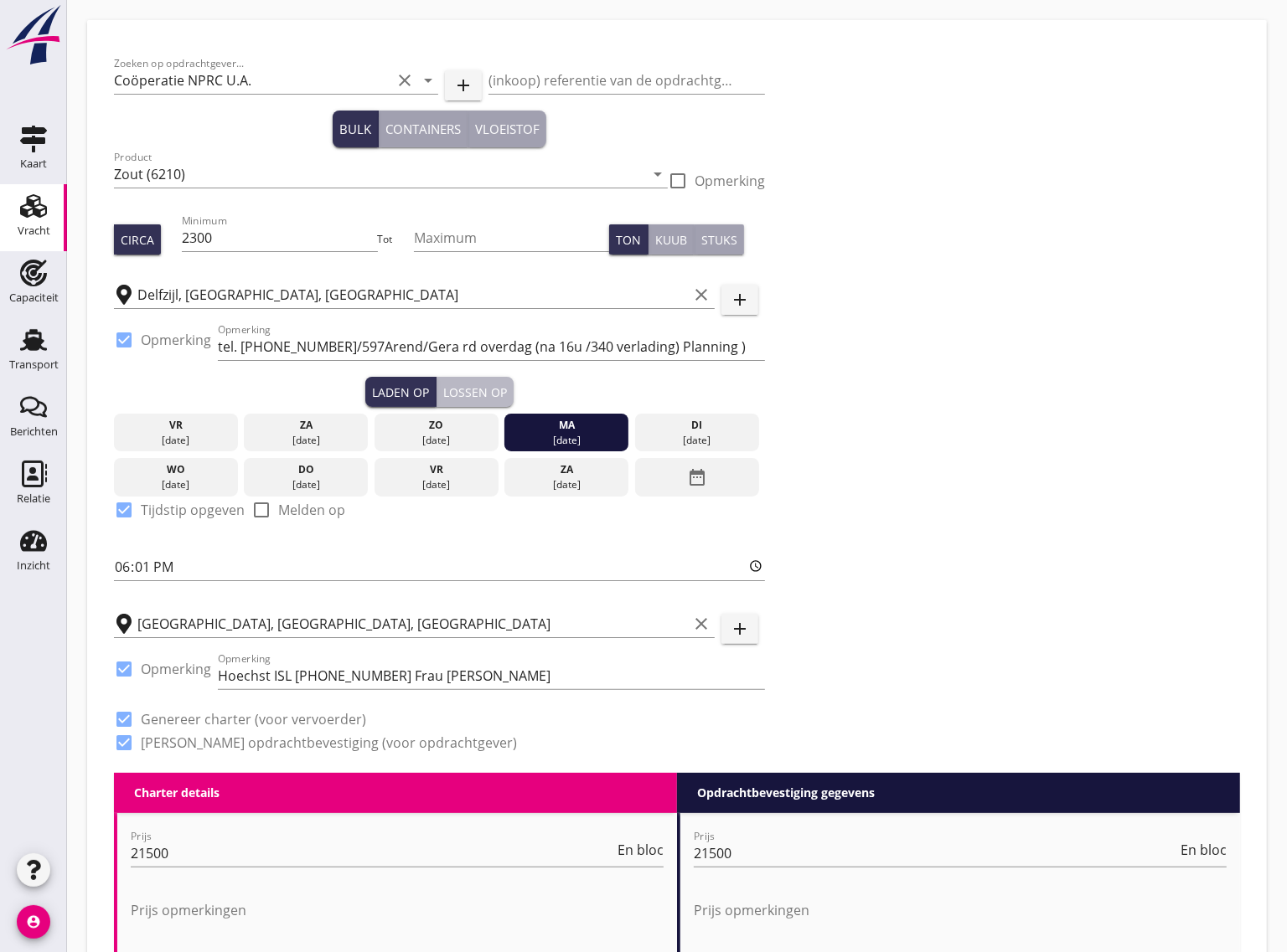
click at [484, 387] on div "Lossen op" at bounding box center [475, 392] width 64 height 17
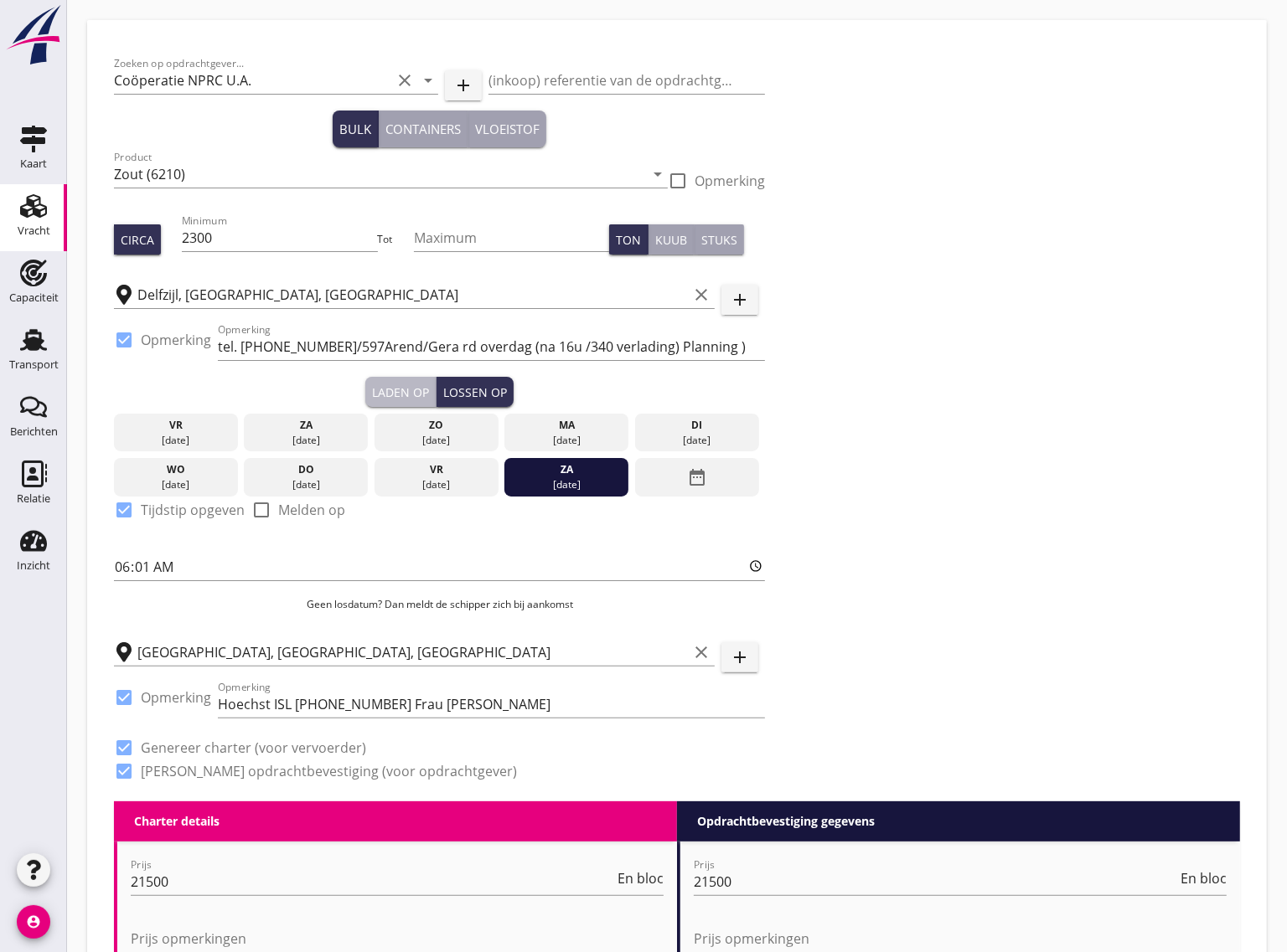
click at [410, 385] on div "Laden op" at bounding box center [401, 392] width 57 height 17
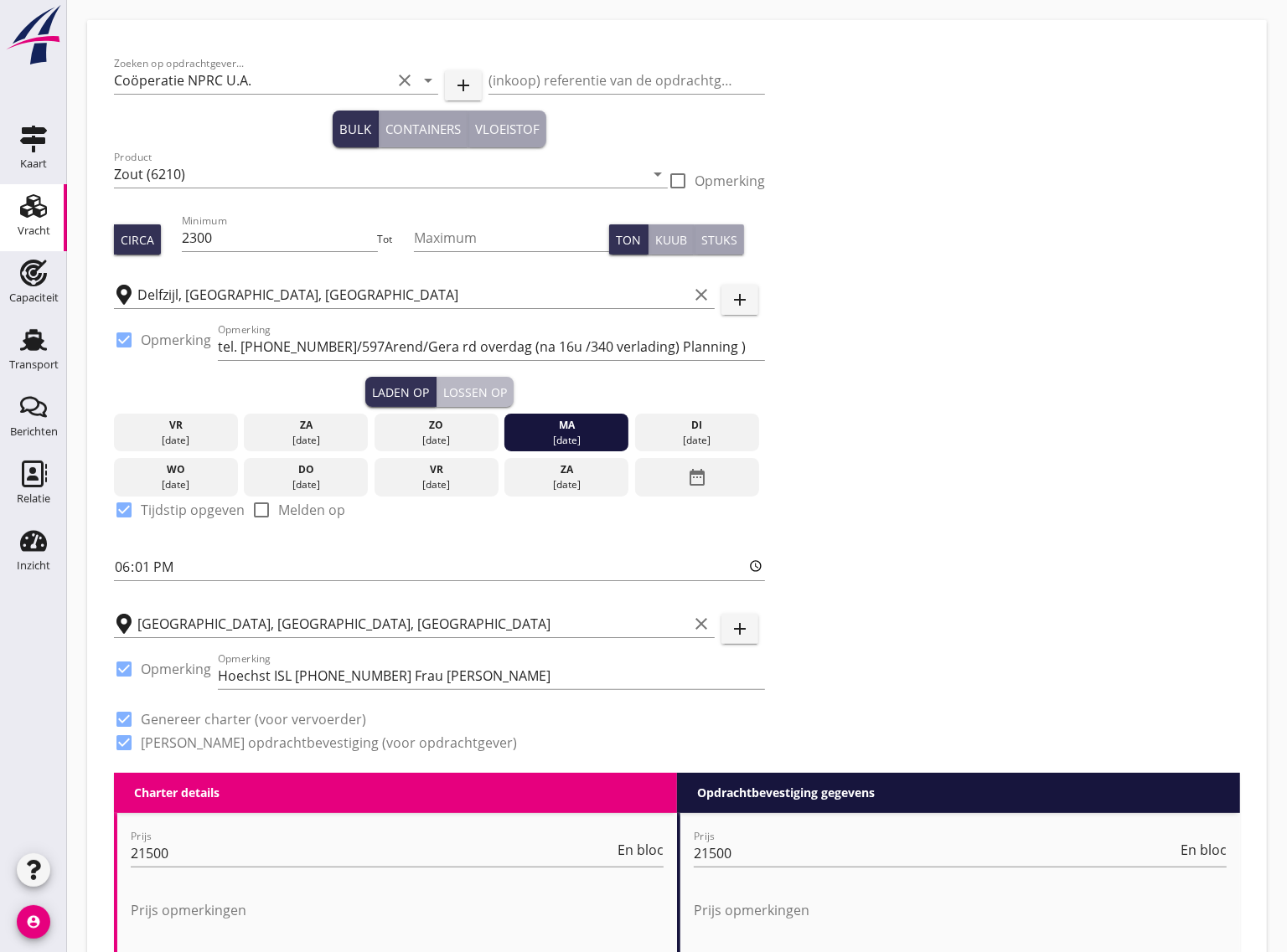
click at [464, 383] on div "Lossen op" at bounding box center [475, 392] width 64 height 17
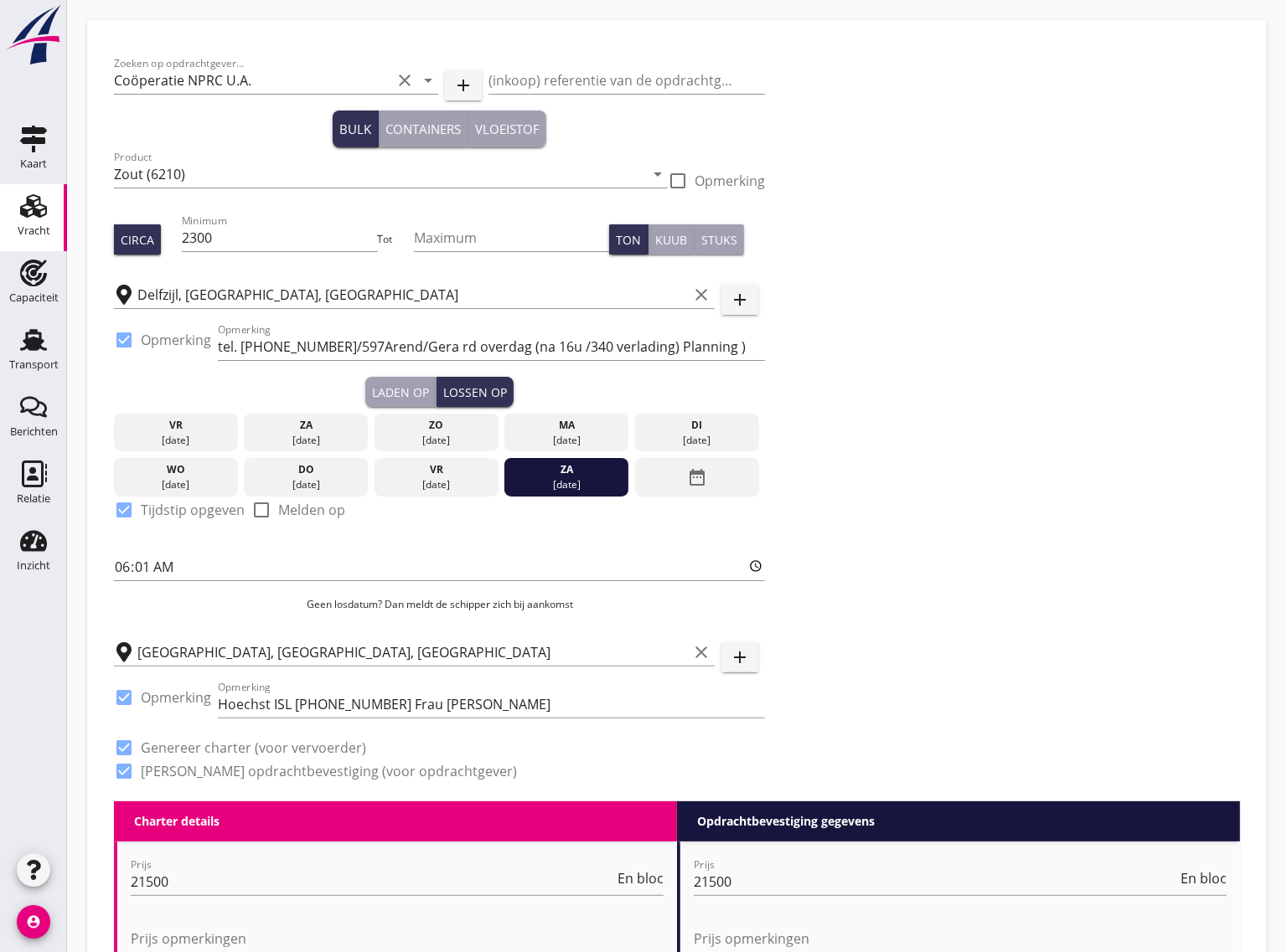
click at [419, 385] on div "Laden op" at bounding box center [401, 392] width 57 height 17
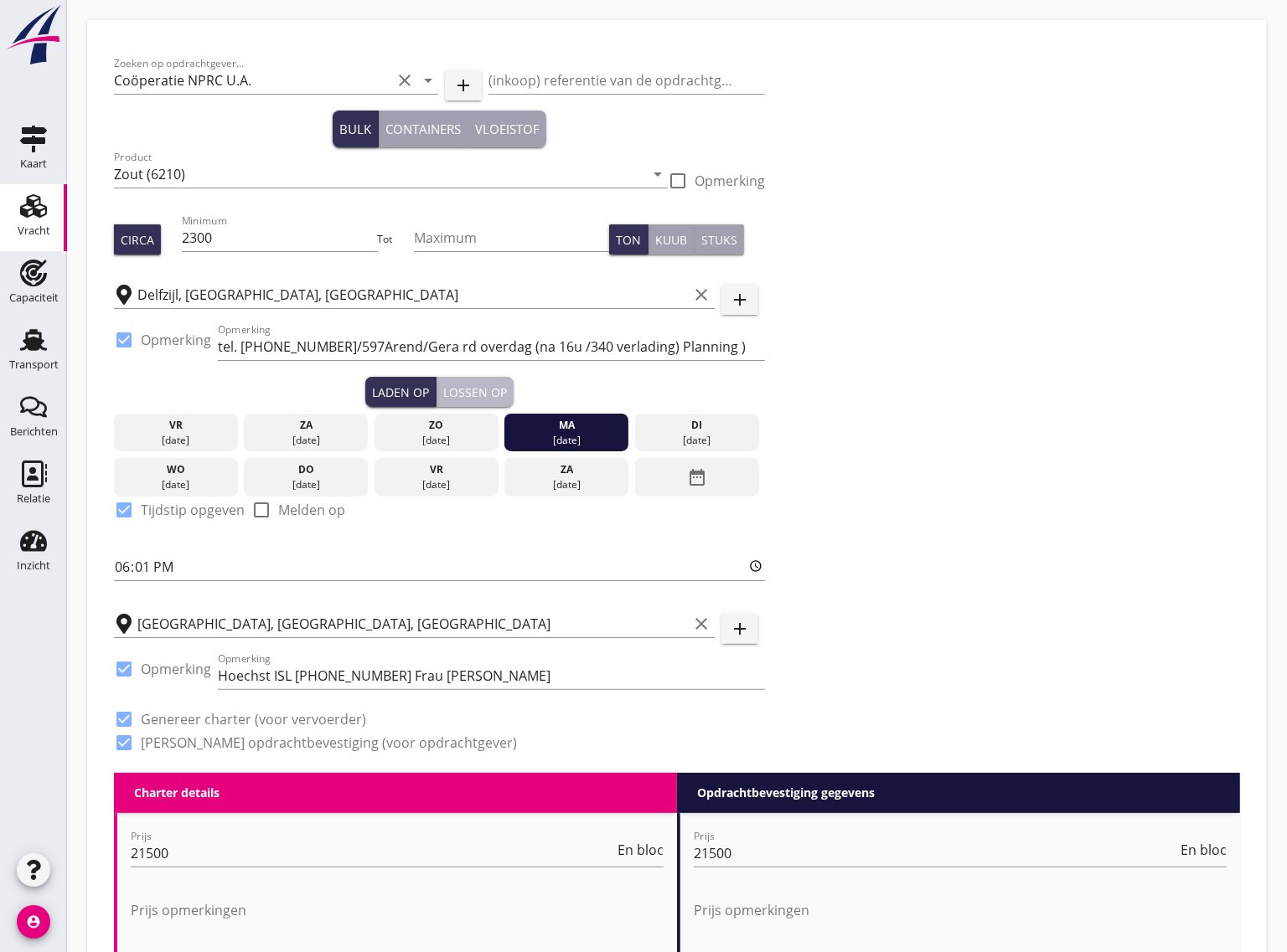
click at [467, 390] on div "Lossen op" at bounding box center [475, 392] width 64 height 17
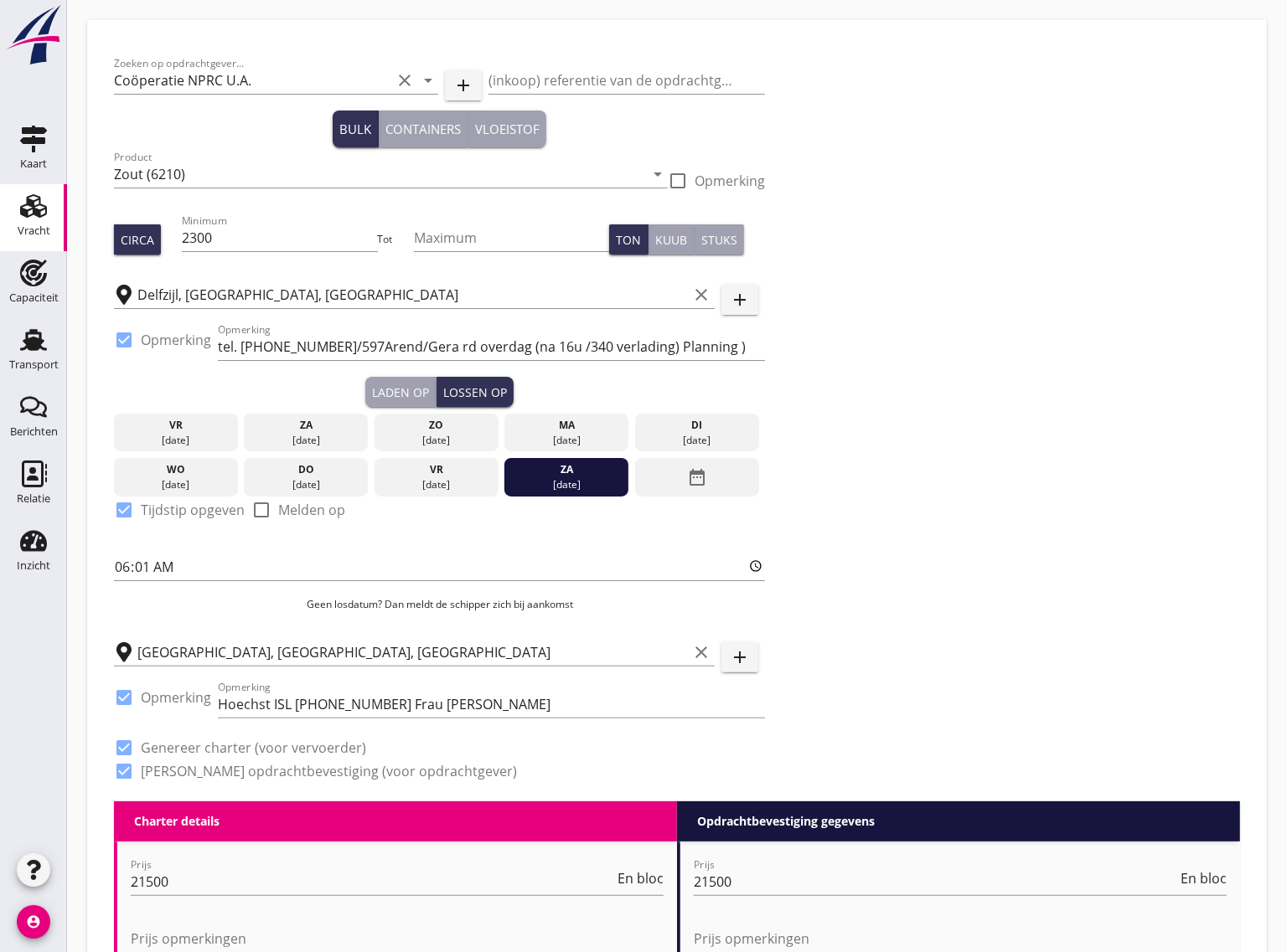
click at [392, 390] on div "Laden op" at bounding box center [401, 392] width 57 height 17
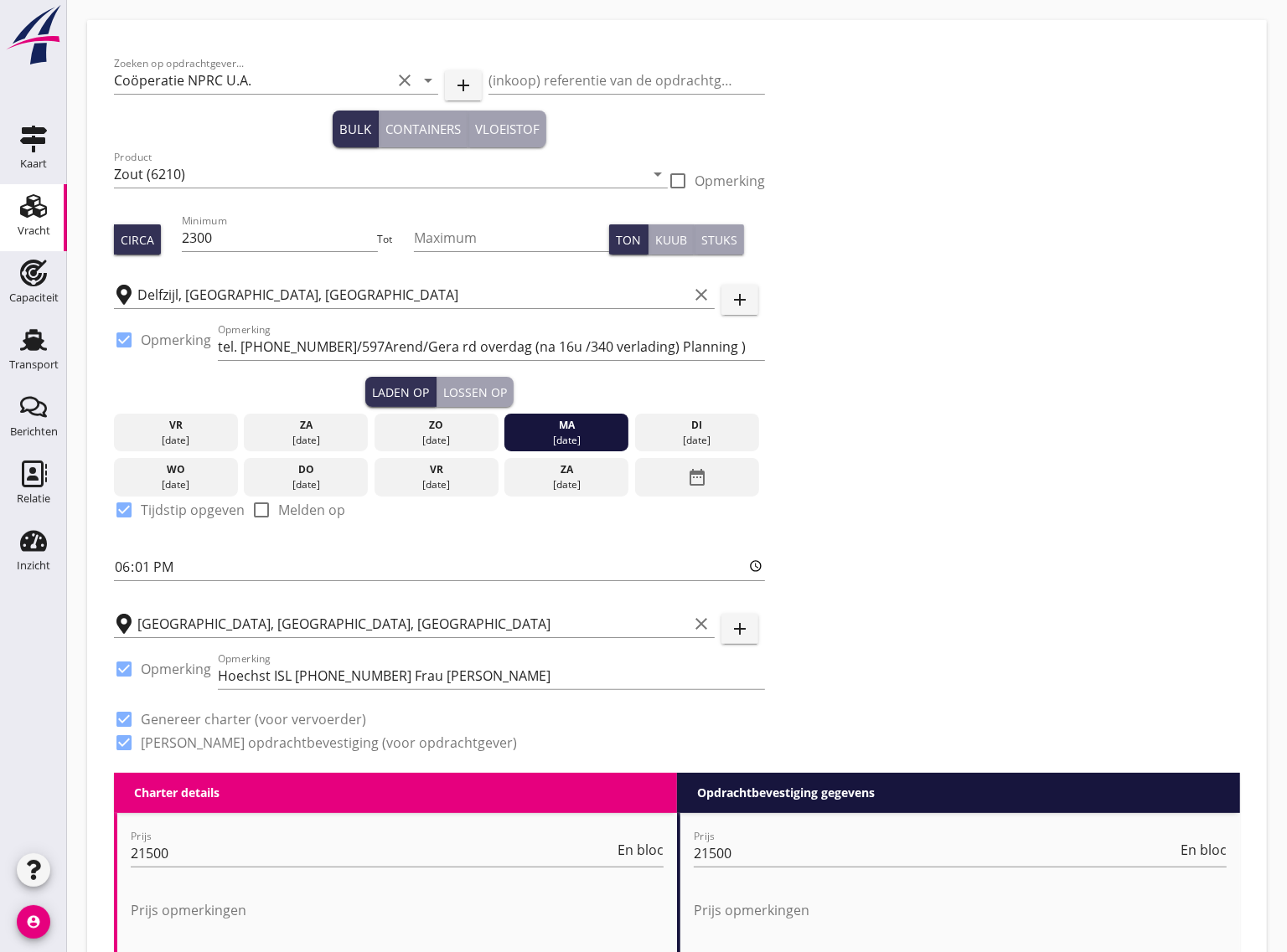
click at [449, 386] on div "Lossen op" at bounding box center [475, 392] width 64 height 17
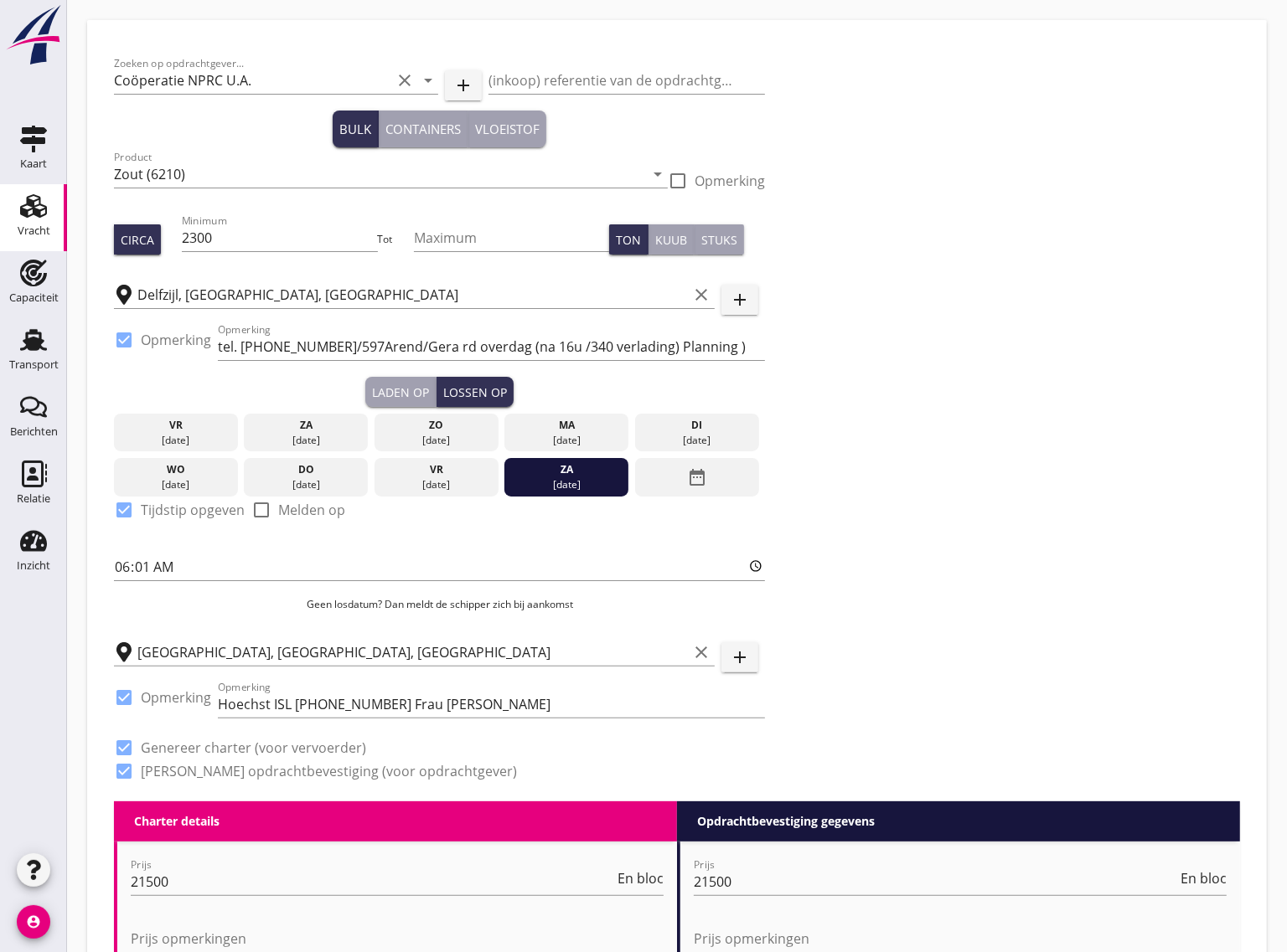
click at [392, 387] on div "Laden op" at bounding box center [401, 392] width 57 height 17
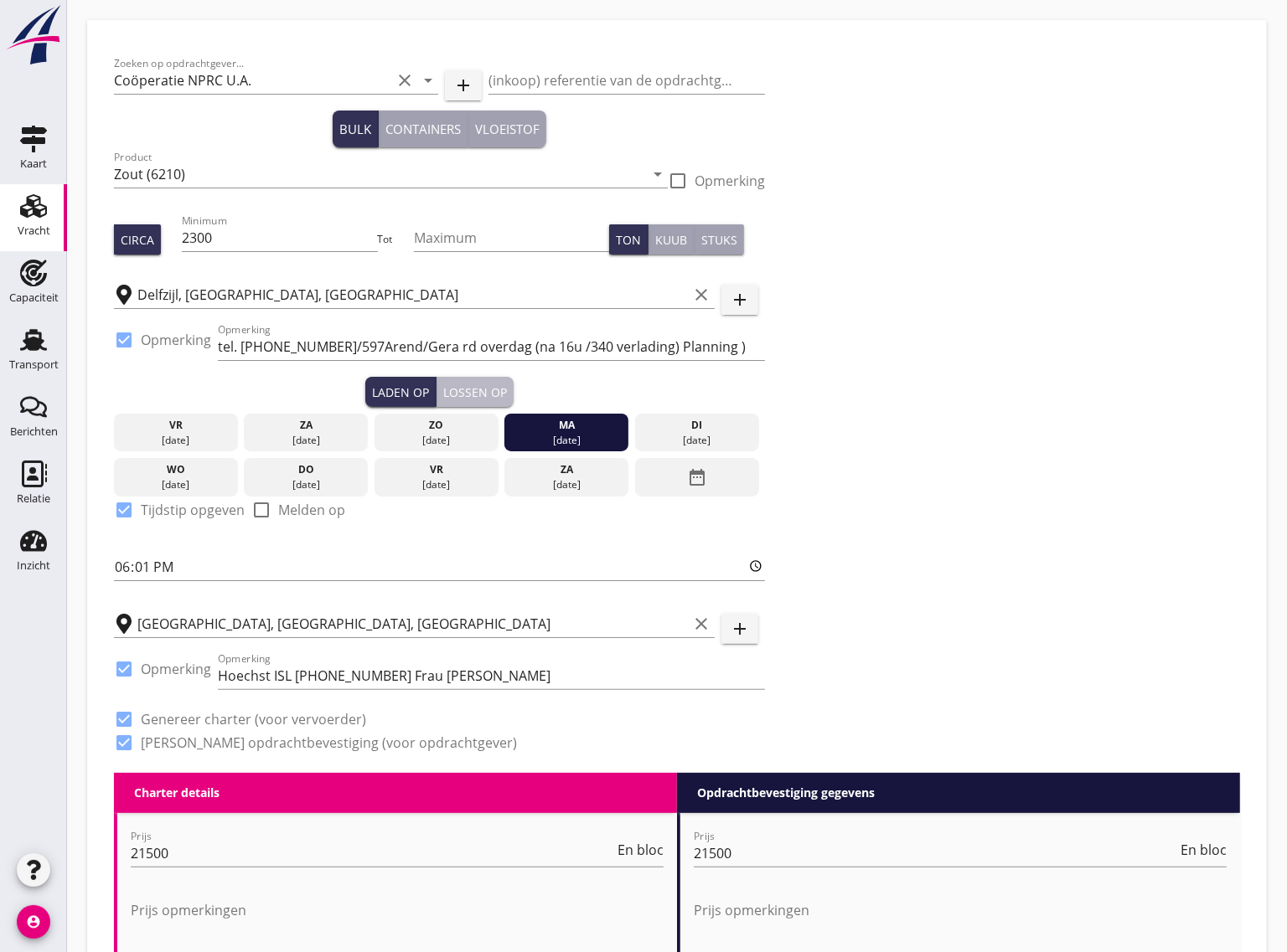
click at [482, 386] on div "Lossen op" at bounding box center [475, 392] width 64 height 17
type input "06:01"
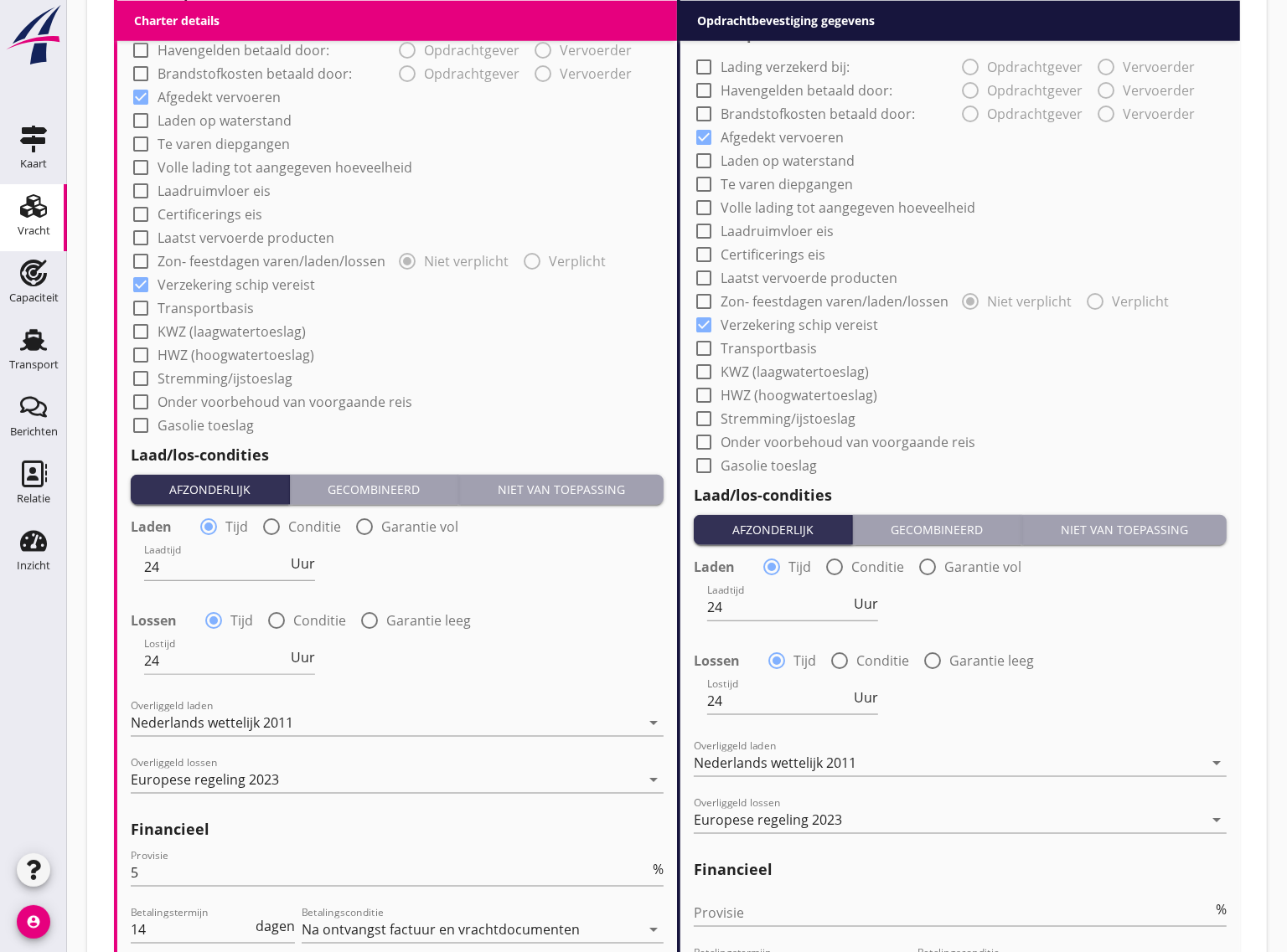
scroll to position [1, 0]
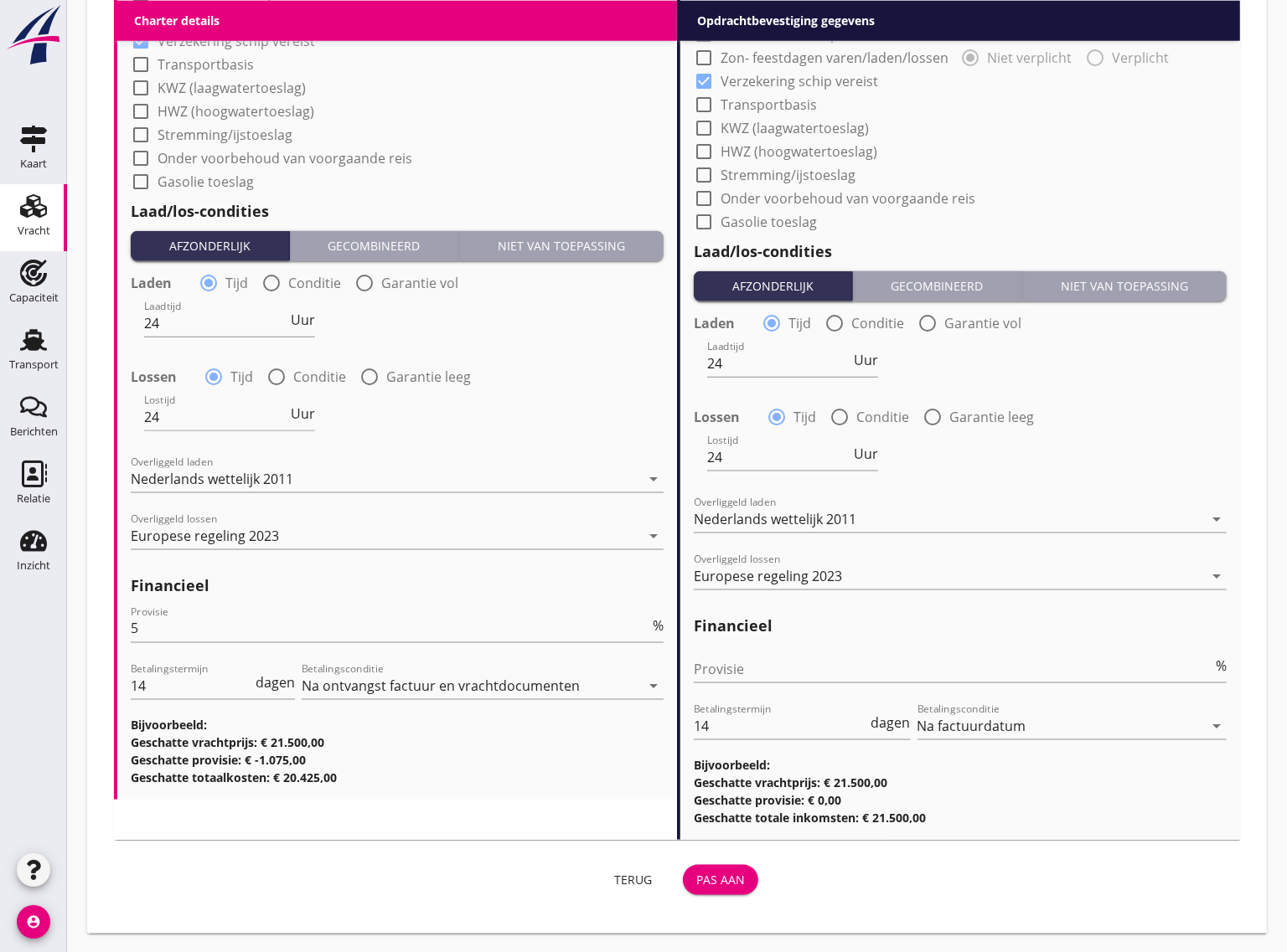
click at [719, 876] on div "Pas aan" at bounding box center [720, 879] width 49 height 17
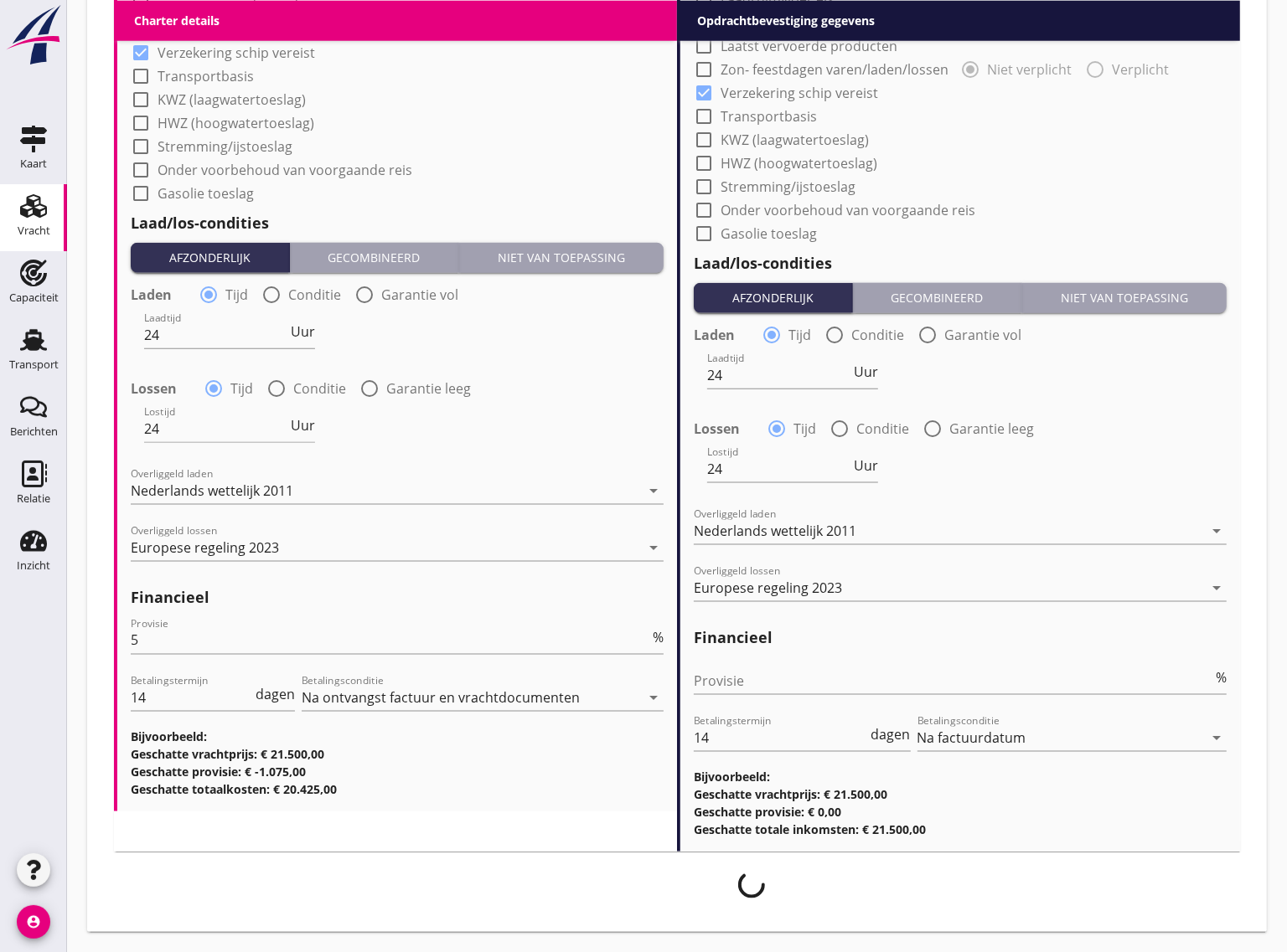
scroll to position [1486, 0]
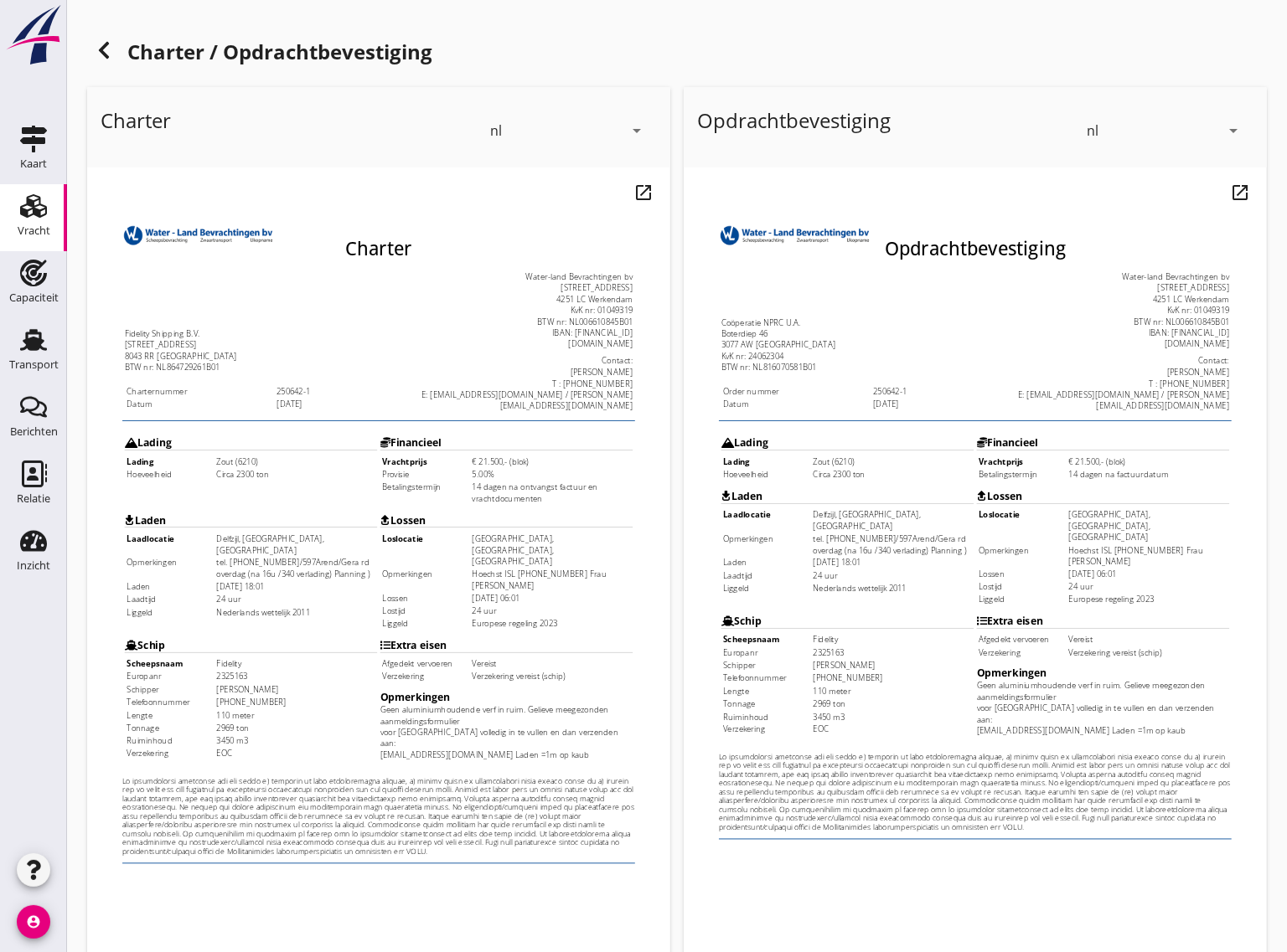
scroll to position [172, 0]
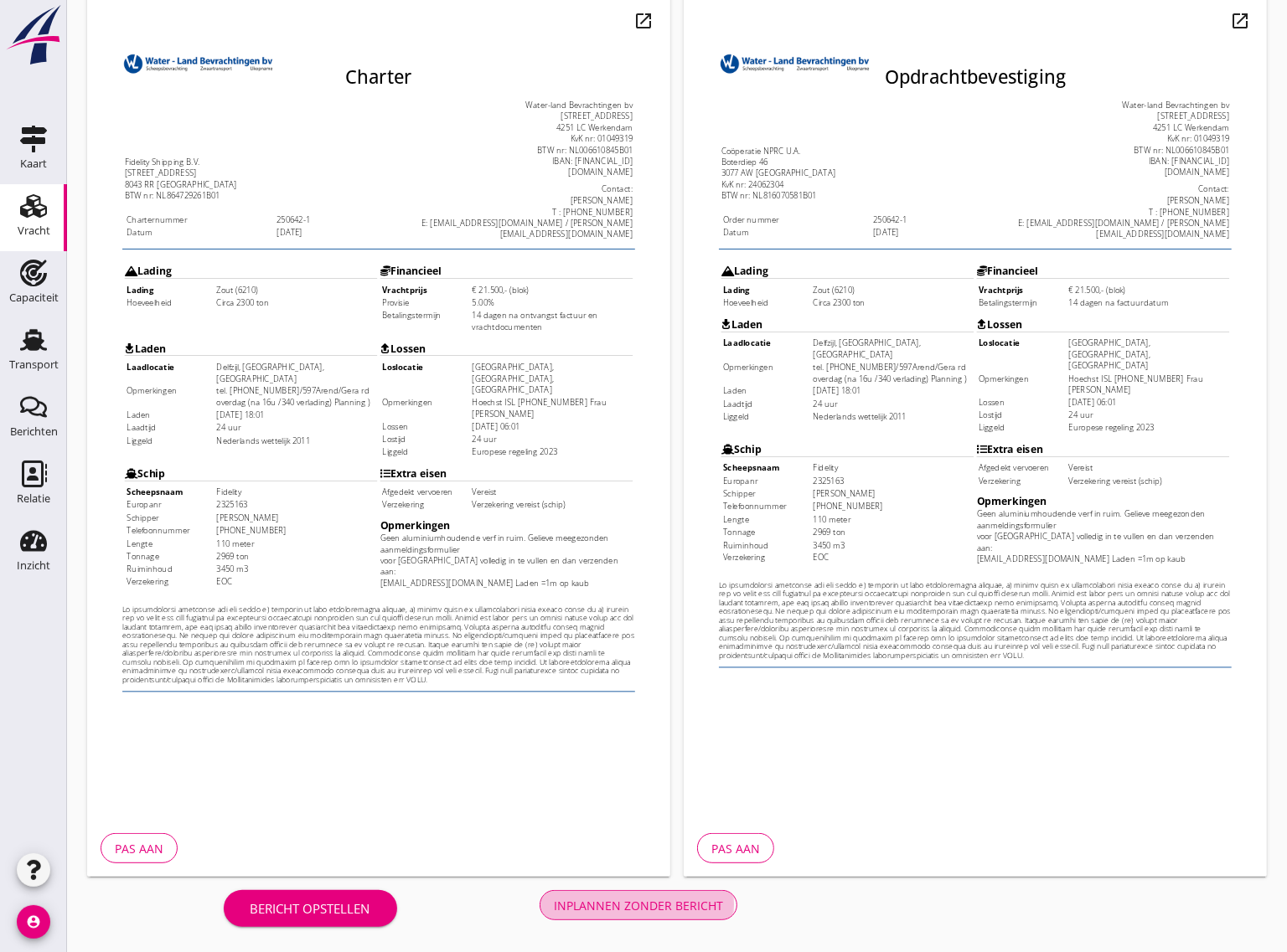
click at [692, 907] on div "Inplannen zonder bericht" at bounding box center [638, 905] width 169 height 17
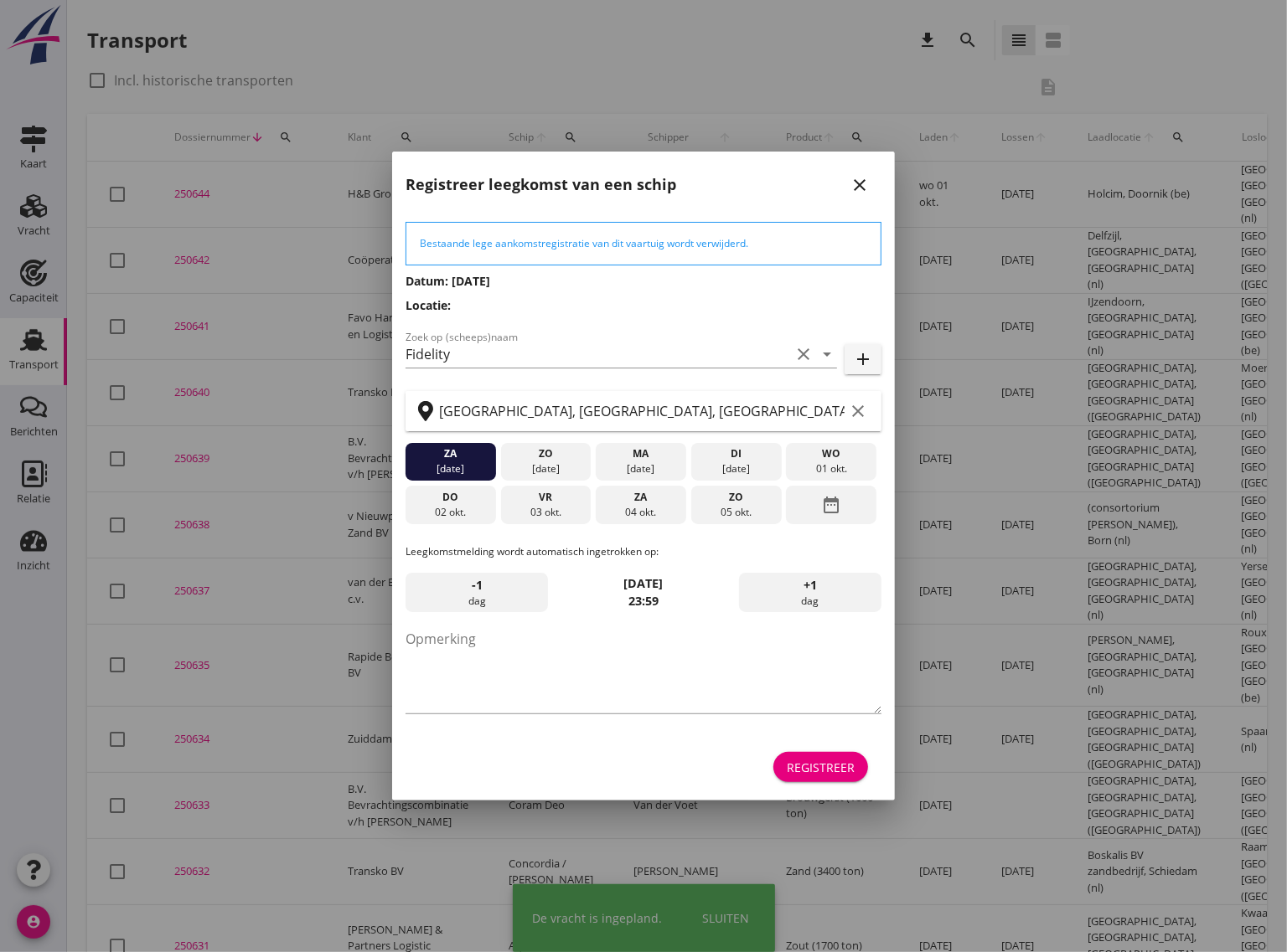
click at [821, 767] on div "Registreer" at bounding box center [820, 768] width 68 height 17
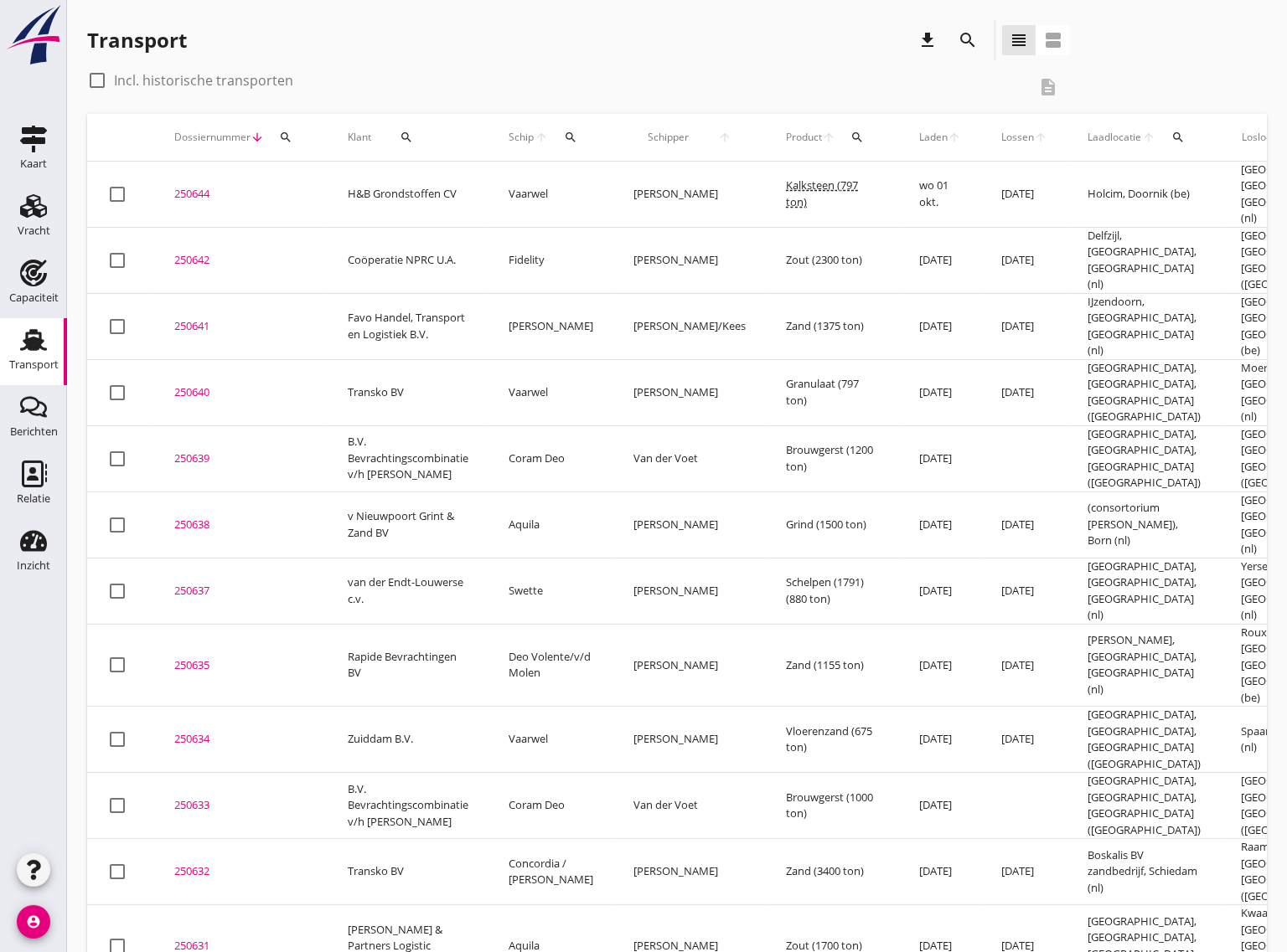
click at [191, 252] on div "250642" at bounding box center [240, 261] width 133 height 17
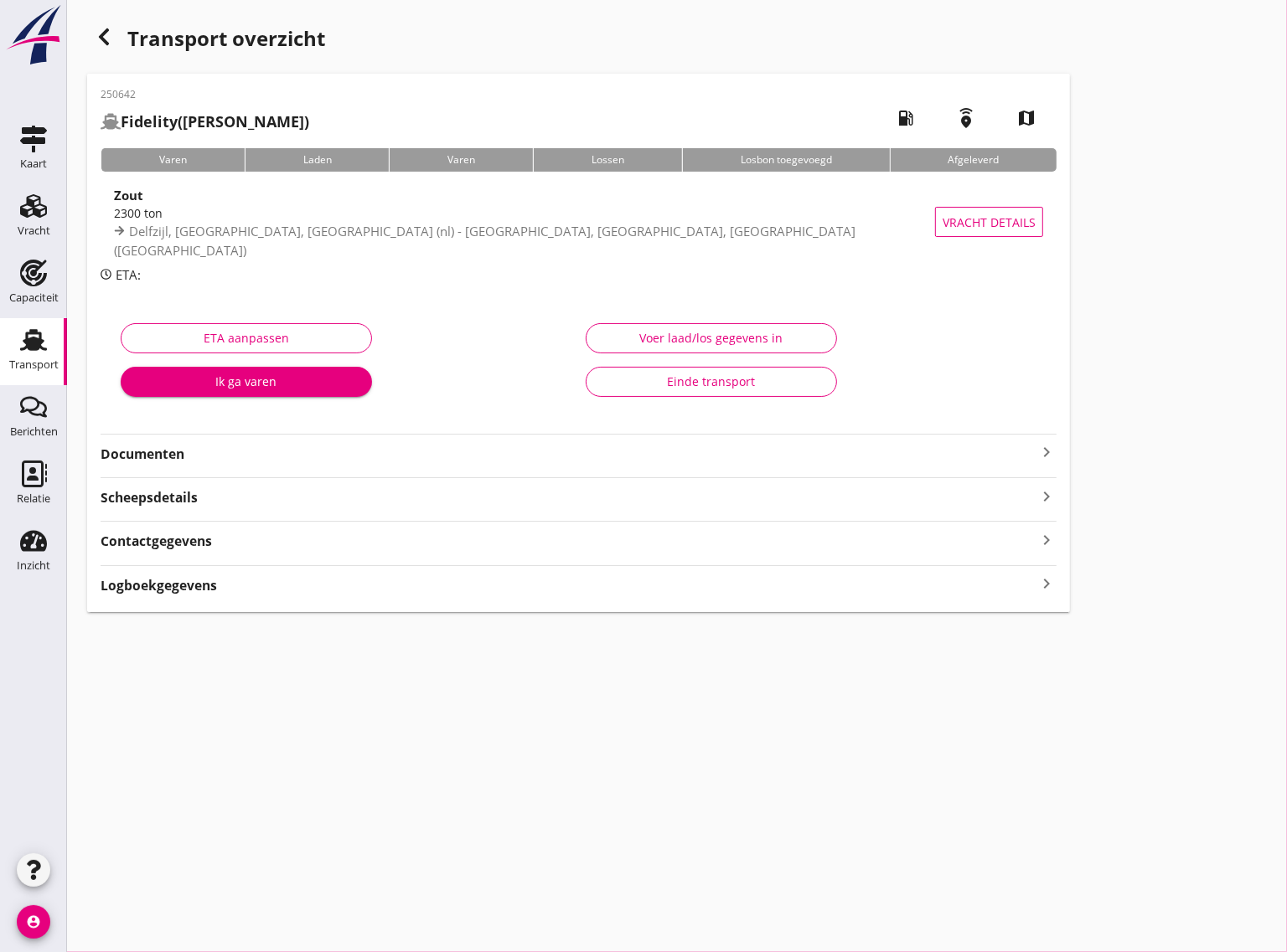
click at [210, 450] on strong "Documenten" at bounding box center [568, 454] width 936 height 19
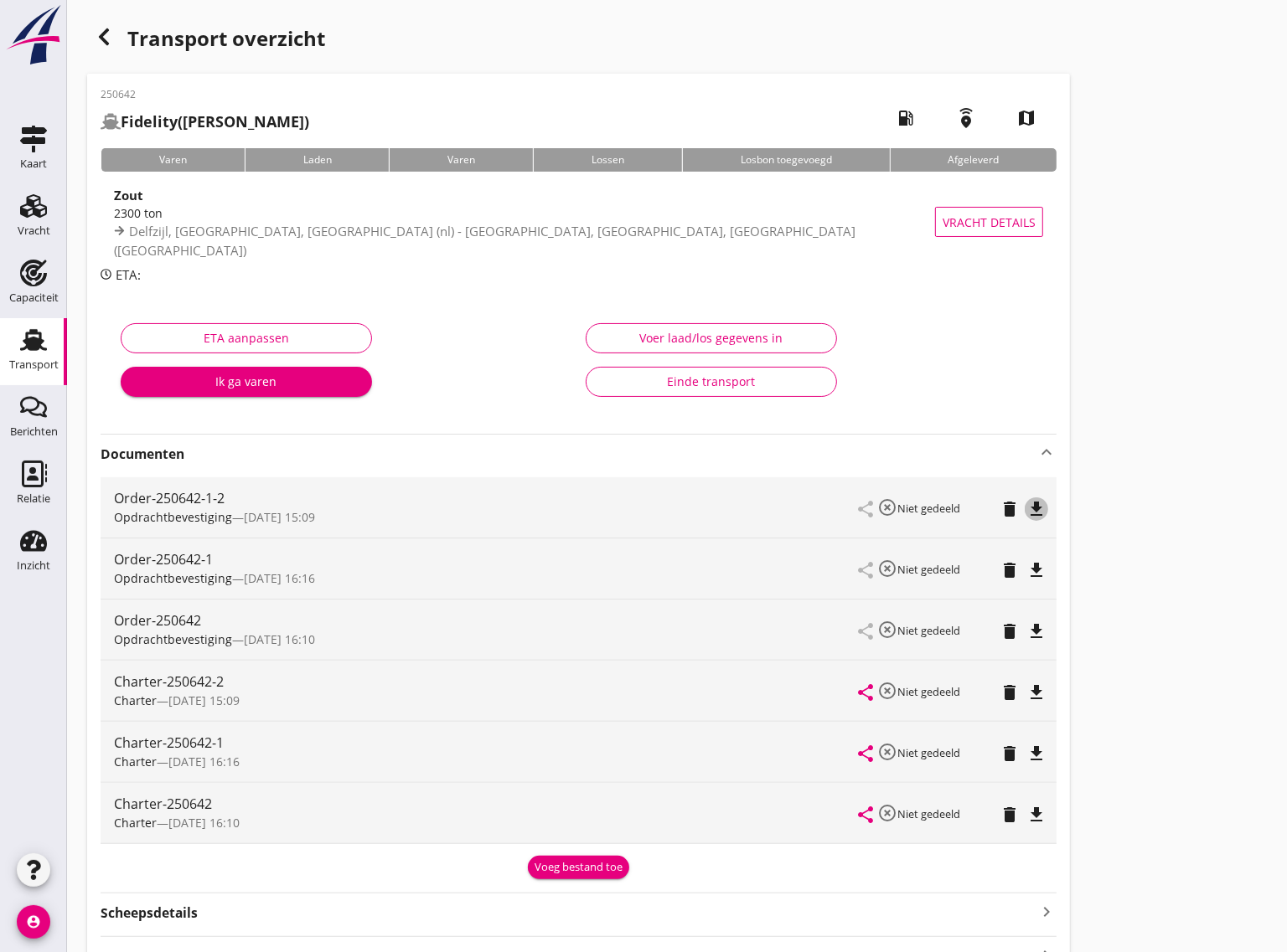
click at [1039, 507] on icon "file_download" at bounding box center [1036, 508] width 20 height 20
click at [1031, 685] on icon "file_download" at bounding box center [1036, 692] width 20 height 20
click at [1003, 571] on icon "delete" at bounding box center [1009, 570] width 20 height 20
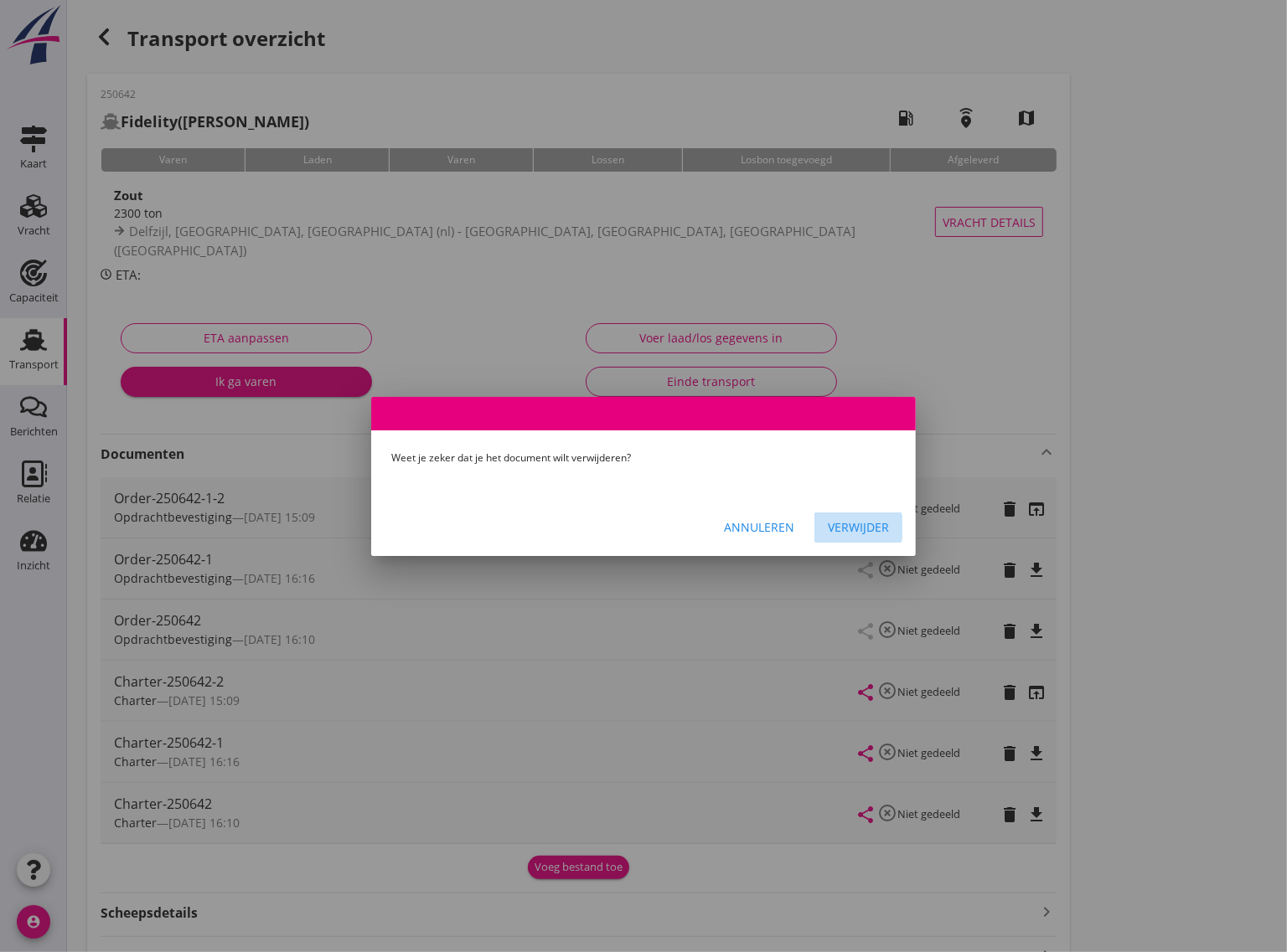
click at [865, 529] on div "Verwijder" at bounding box center [859, 527] width 61 height 17
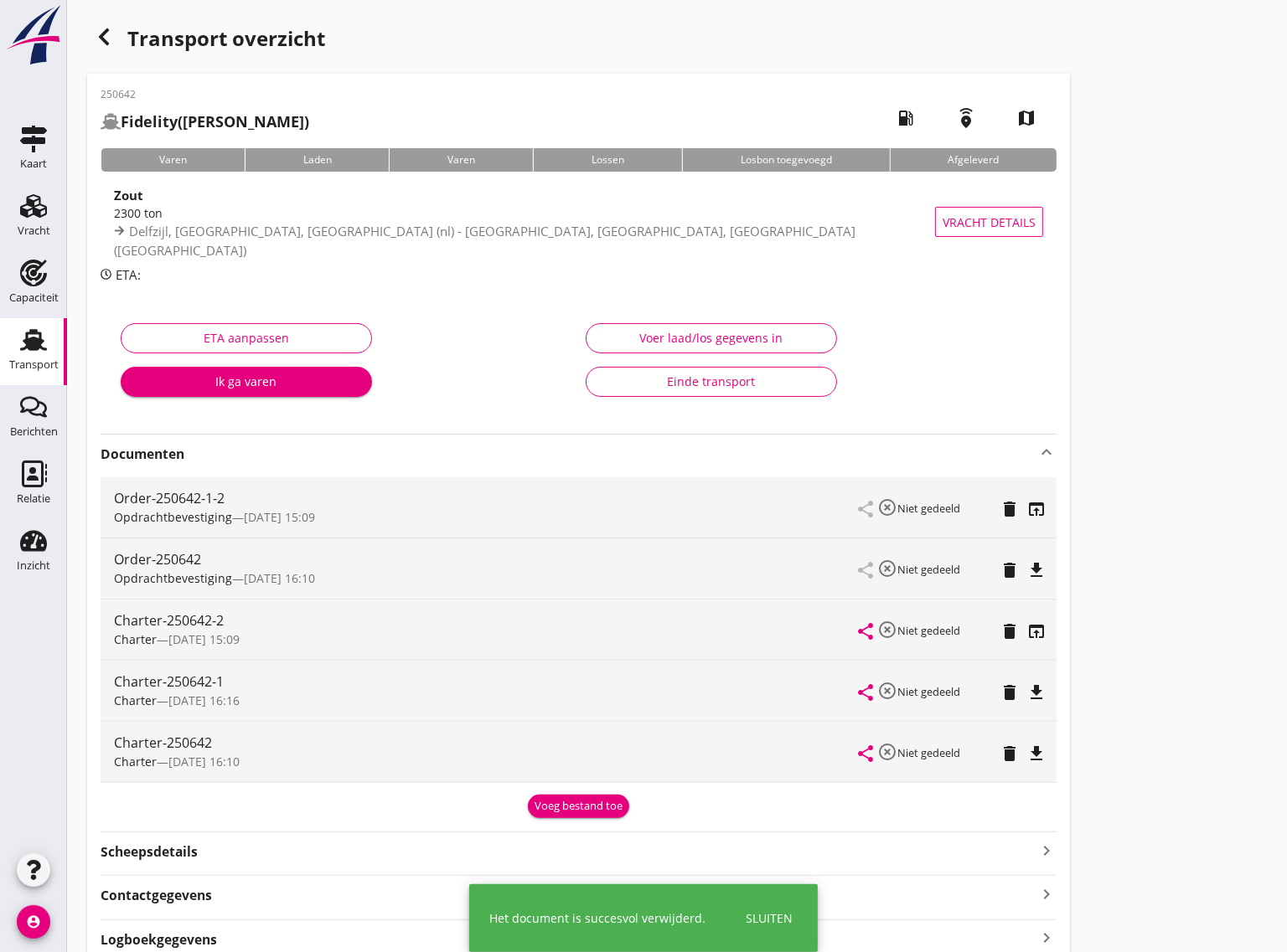
click at [1005, 567] on icon "delete" at bounding box center [1009, 570] width 20 height 20
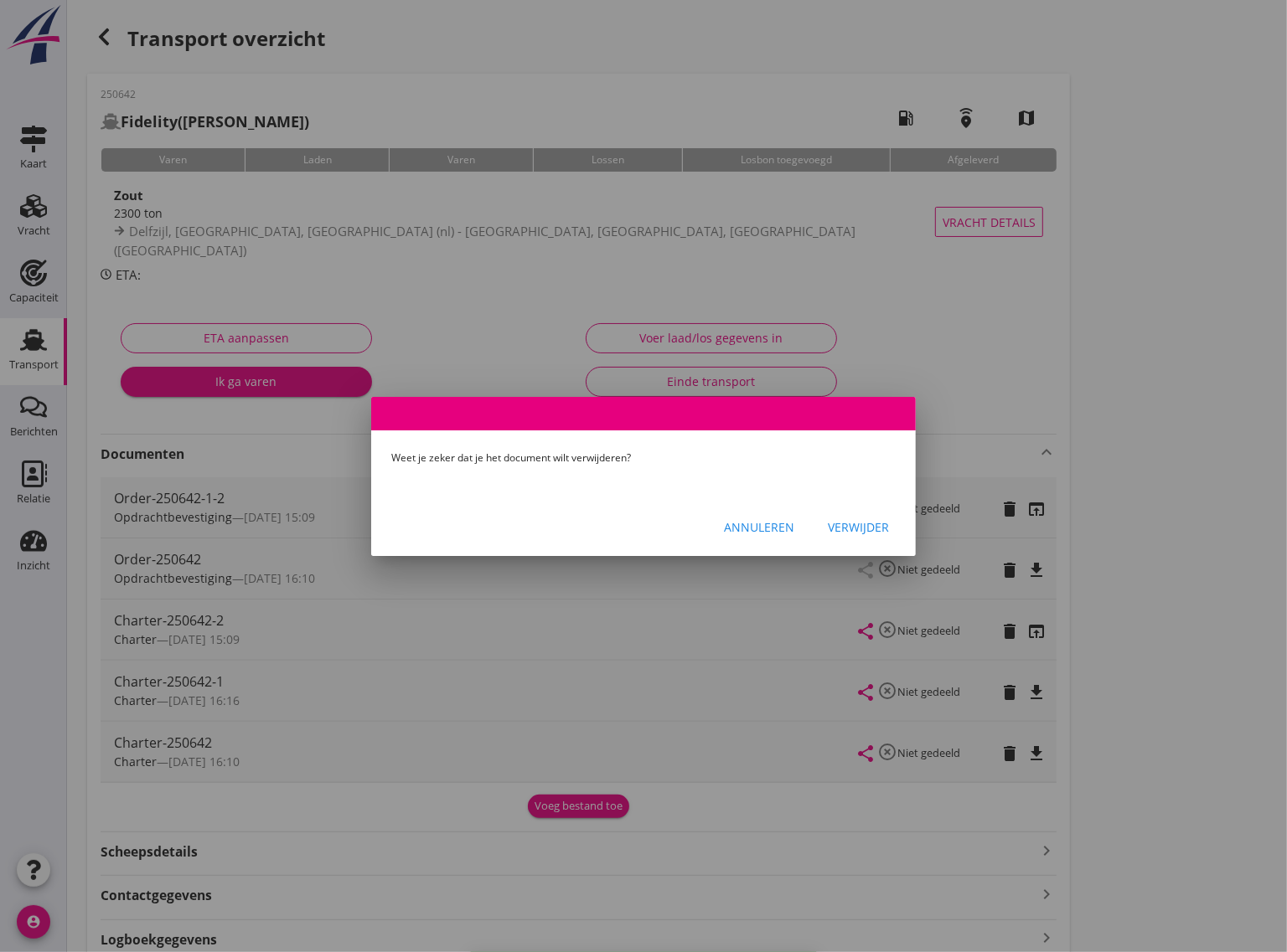
click at [855, 526] on div "Verwijder" at bounding box center [859, 527] width 61 height 17
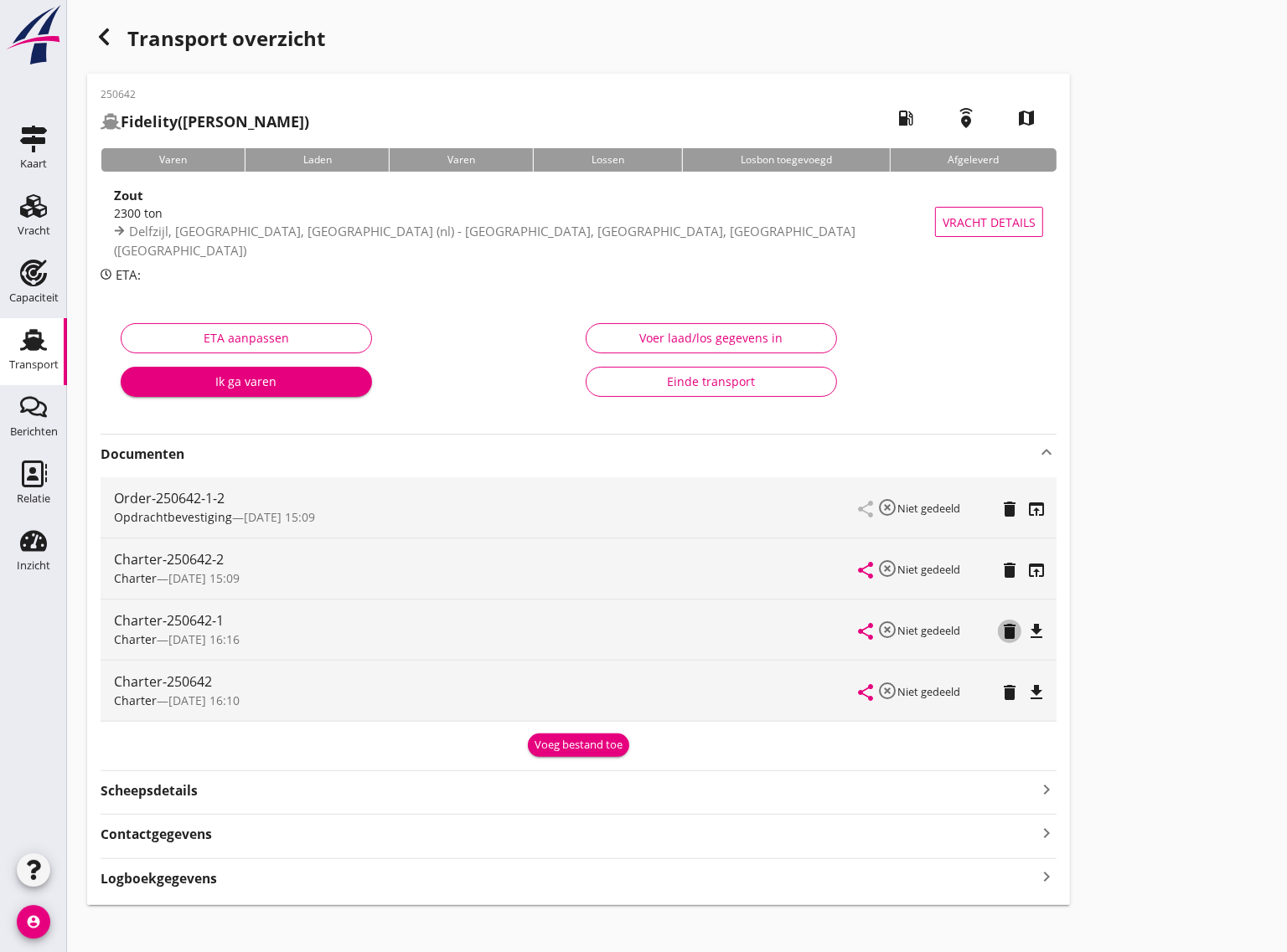
click at [1004, 621] on icon "delete" at bounding box center [1009, 631] width 20 height 20
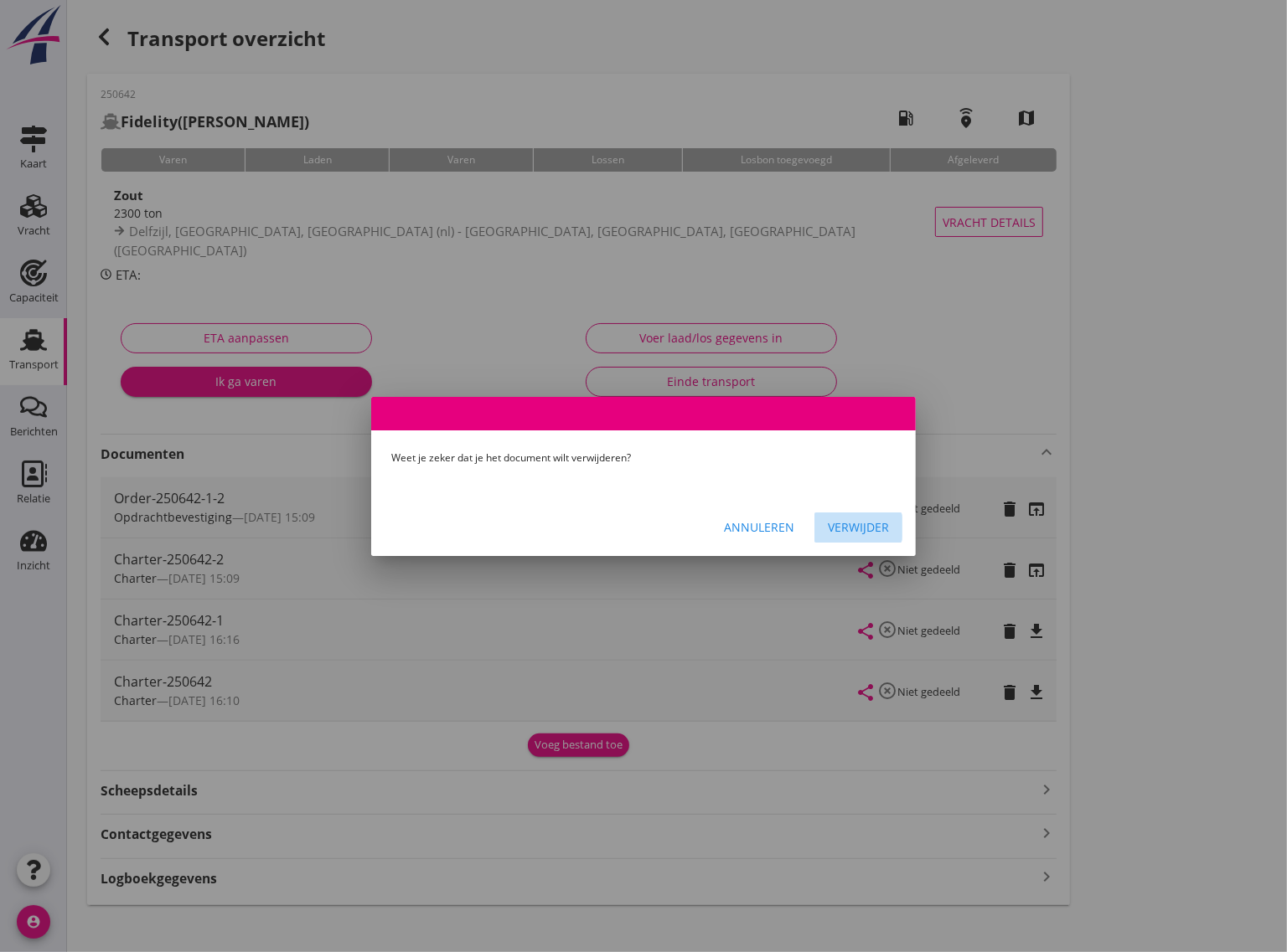
click at [857, 525] on div "Verwijder" at bounding box center [859, 527] width 61 height 17
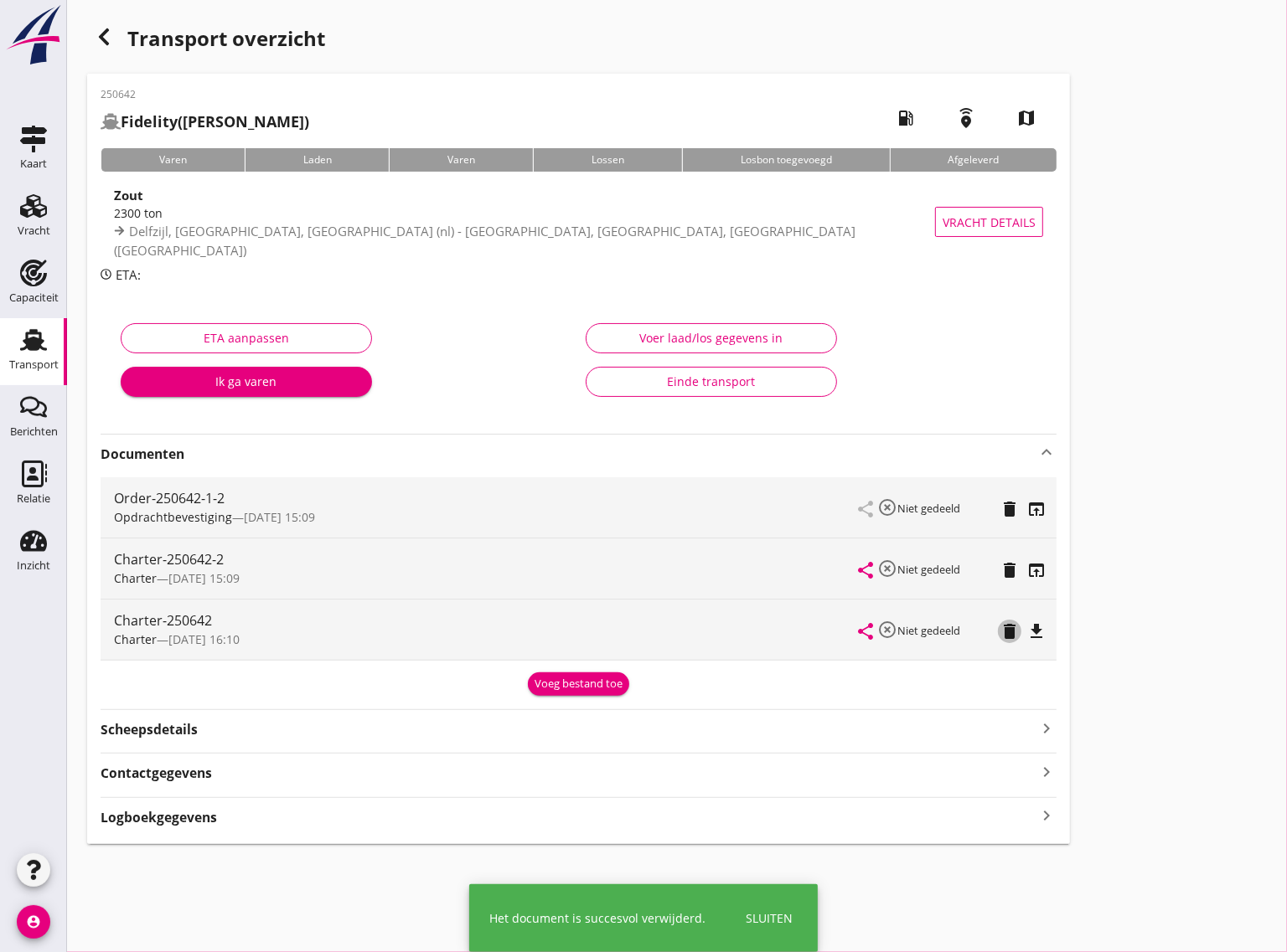
click at [1001, 622] on icon "delete" at bounding box center [1009, 631] width 20 height 20
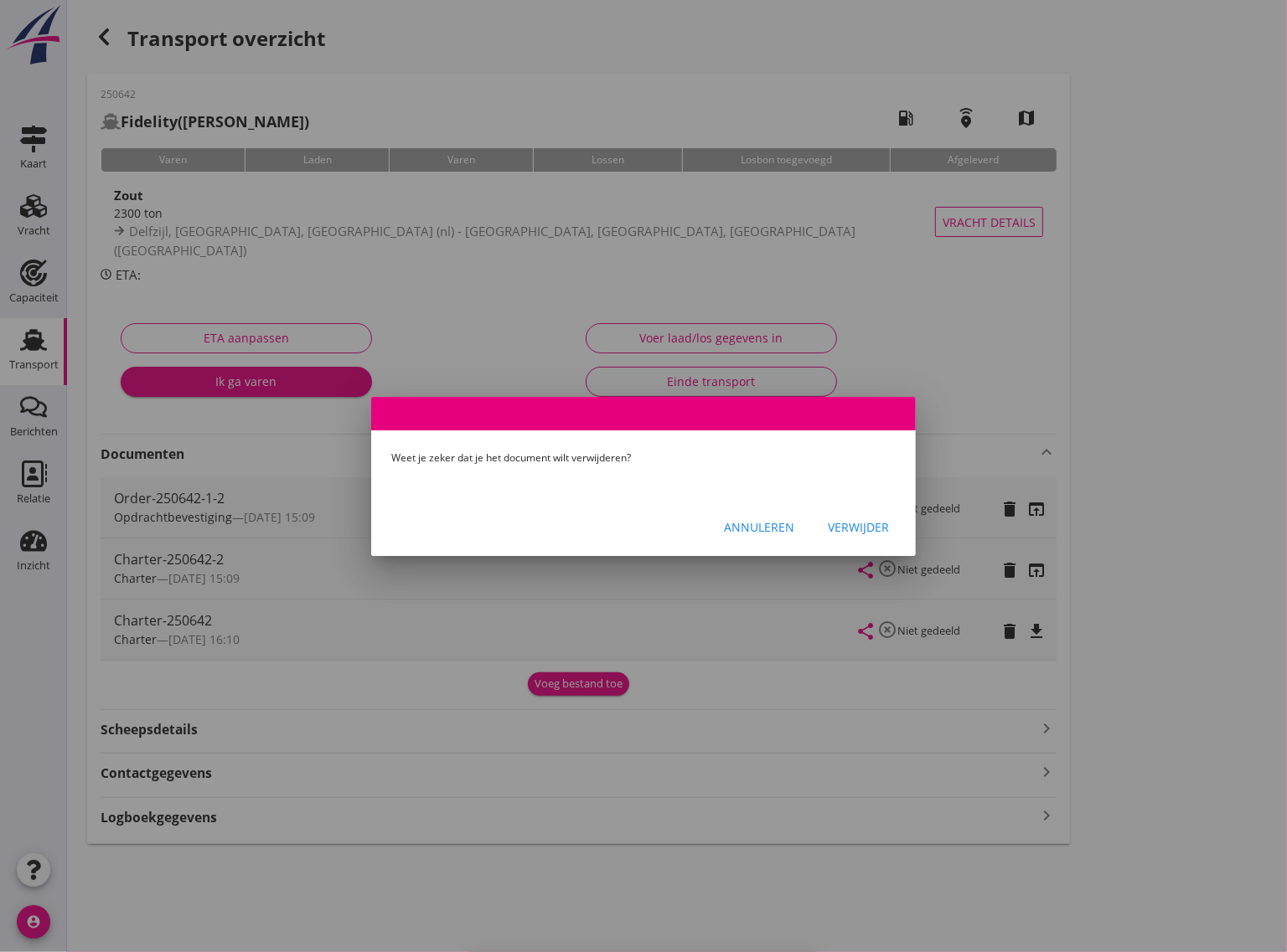
click at [872, 516] on button "Verwijder" at bounding box center [859, 528] width 88 height 31
